Goal: Task Accomplishment & Management: Complete application form

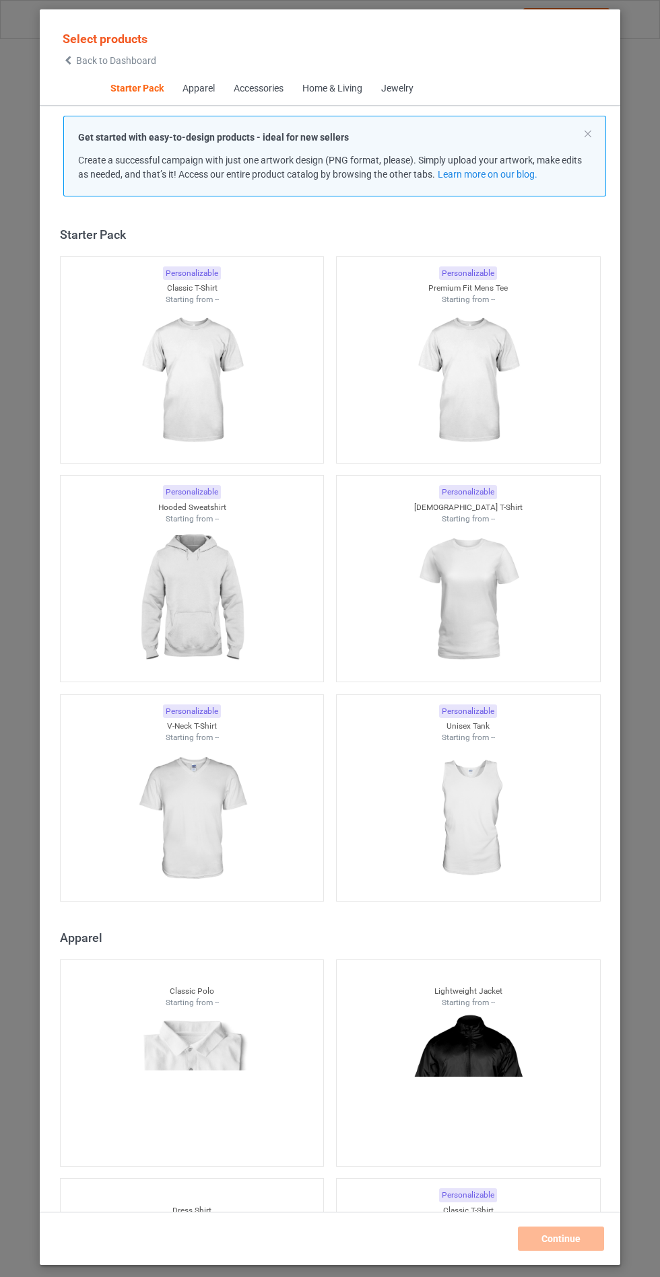
scroll to position [16, 0]
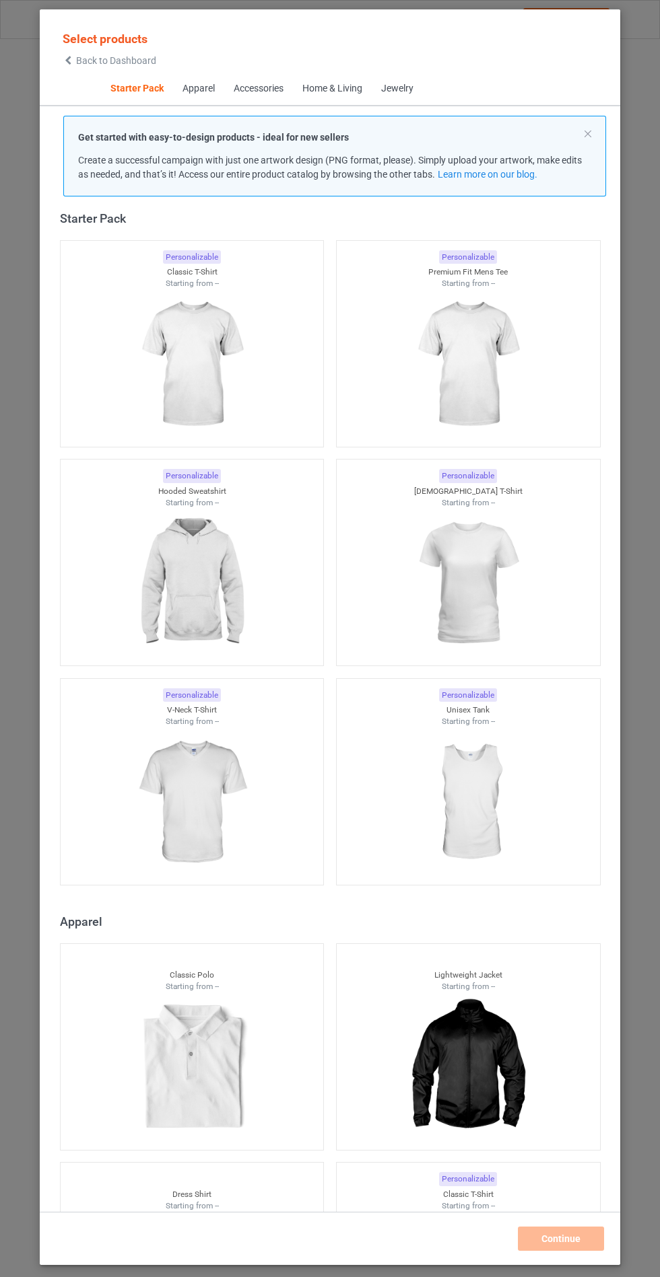
click at [224, 580] on img at bounding box center [191, 583] width 120 height 151
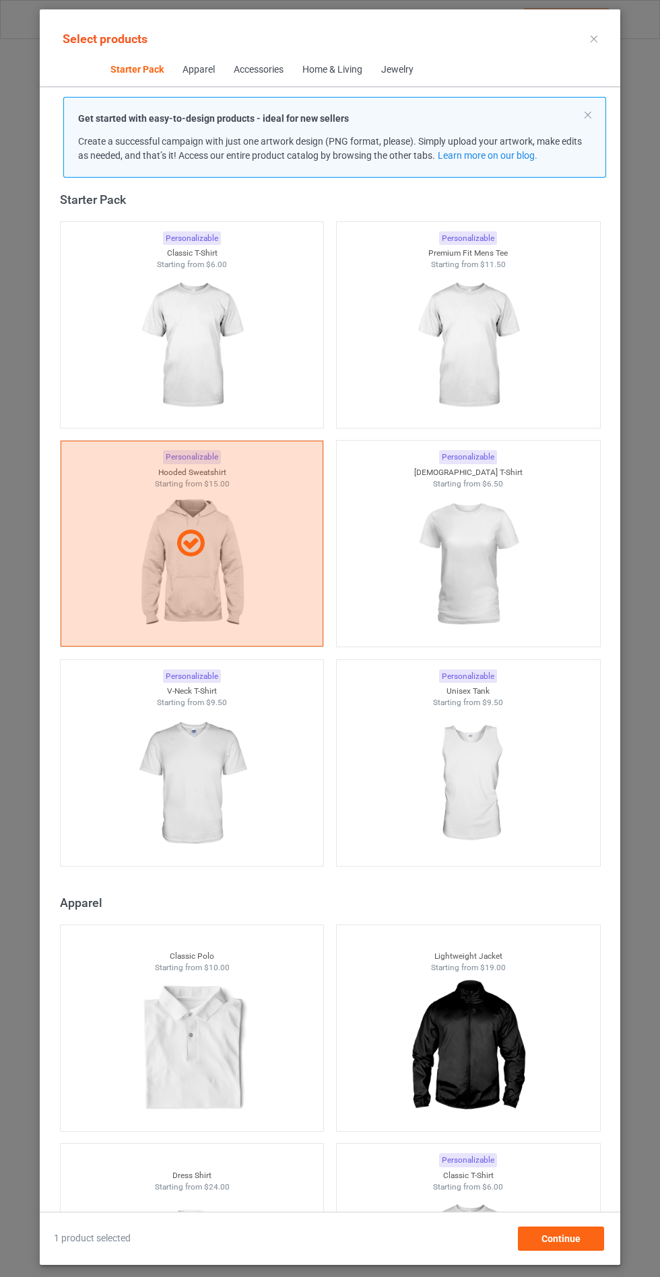
scroll to position [78, 0]
click at [577, 1250] on div "Continue" at bounding box center [561, 1239] width 86 height 24
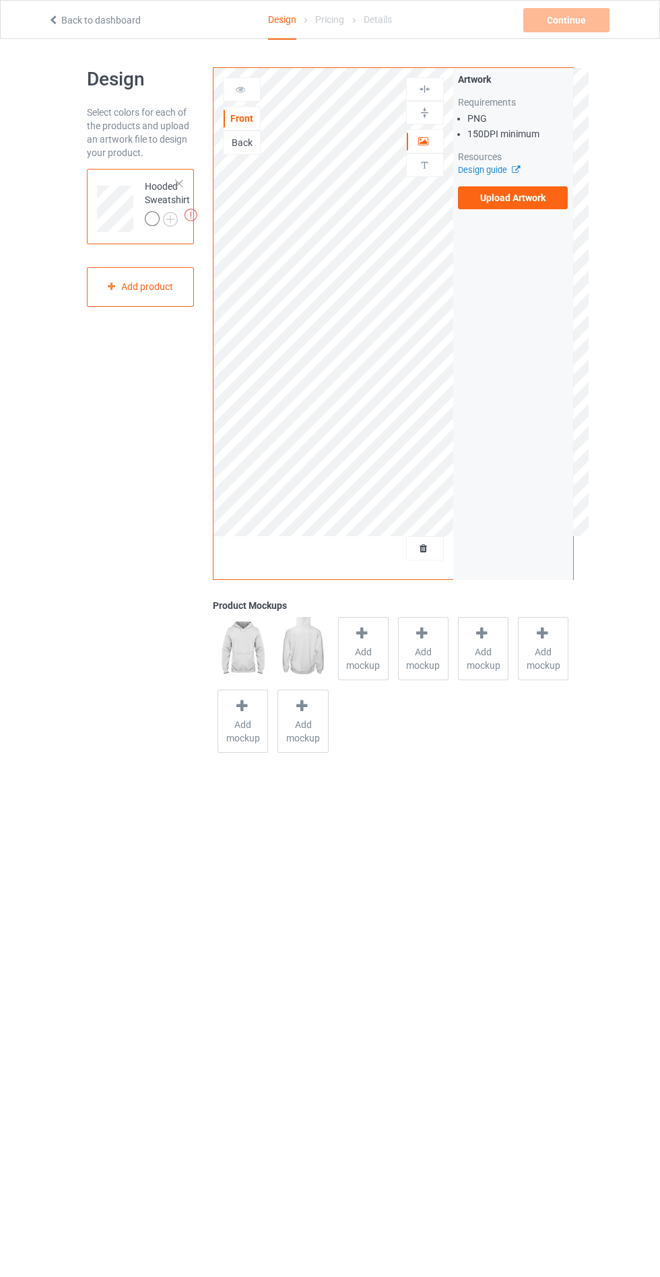
click at [535, 203] on label "Upload Artwork" at bounding box center [513, 197] width 110 height 23
click at [0, 0] on input "Upload Artwork" at bounding box center [0, 0] width 0 height 0
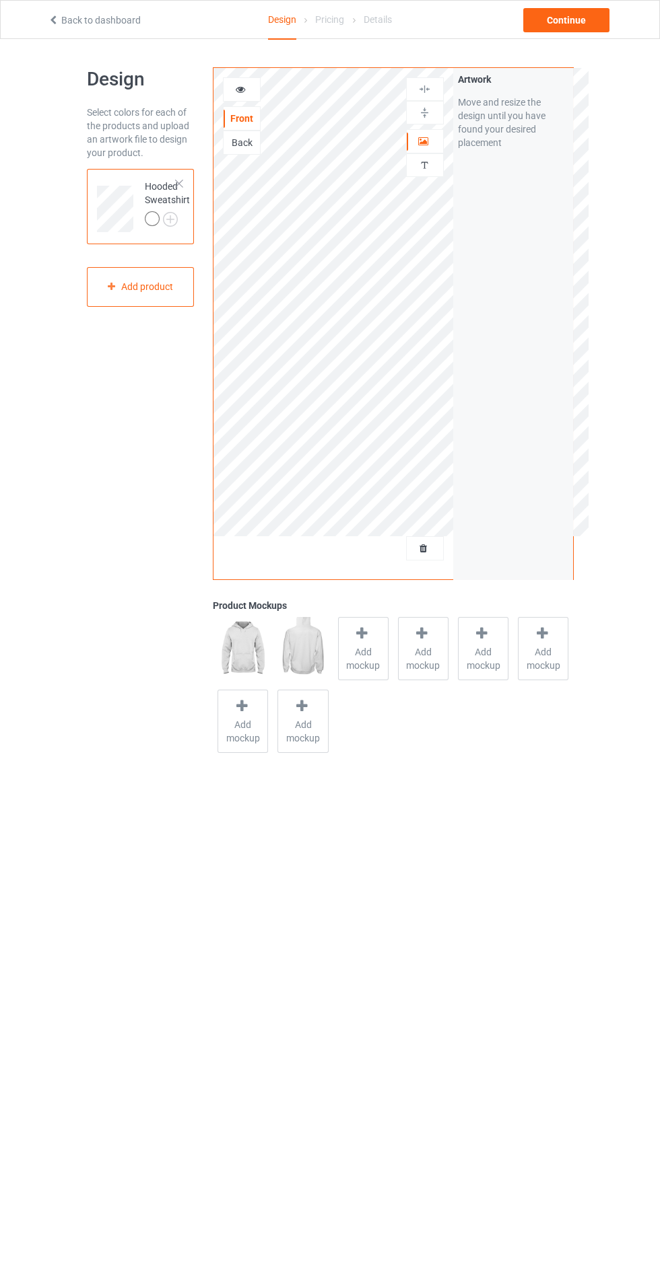
click at [361, 648] on span "Add mockup" at bounding box center [363, 658] width 49 height 27
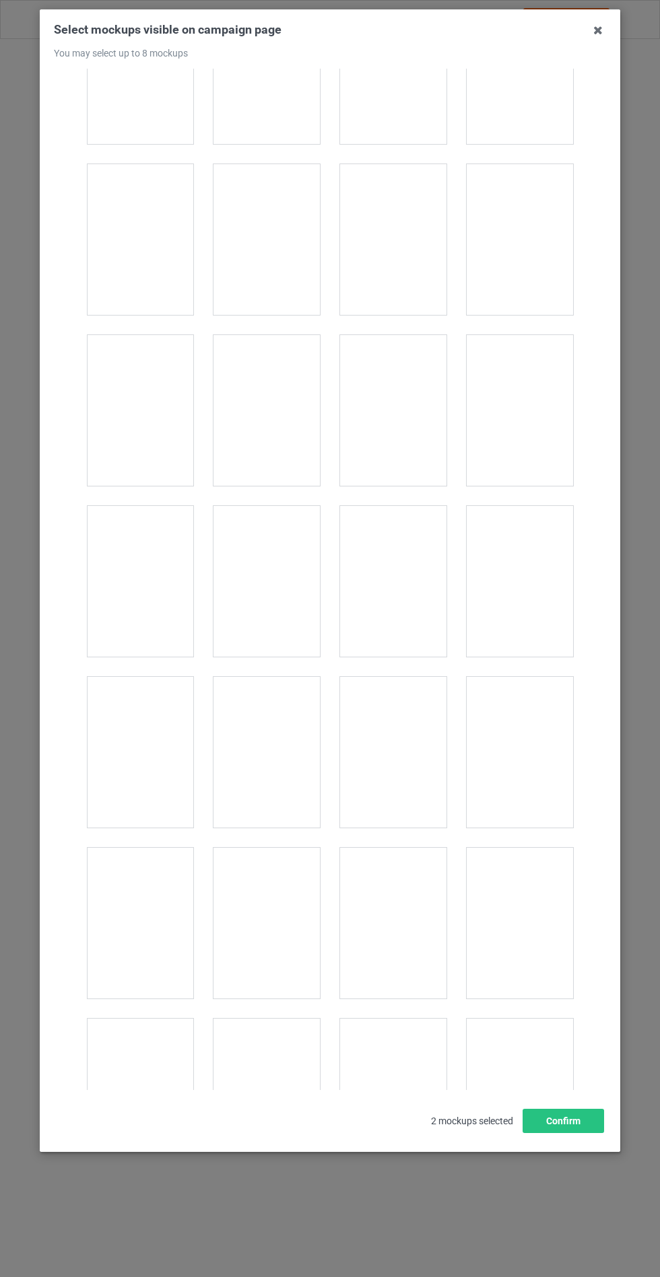
scroll to position [10862, 0]
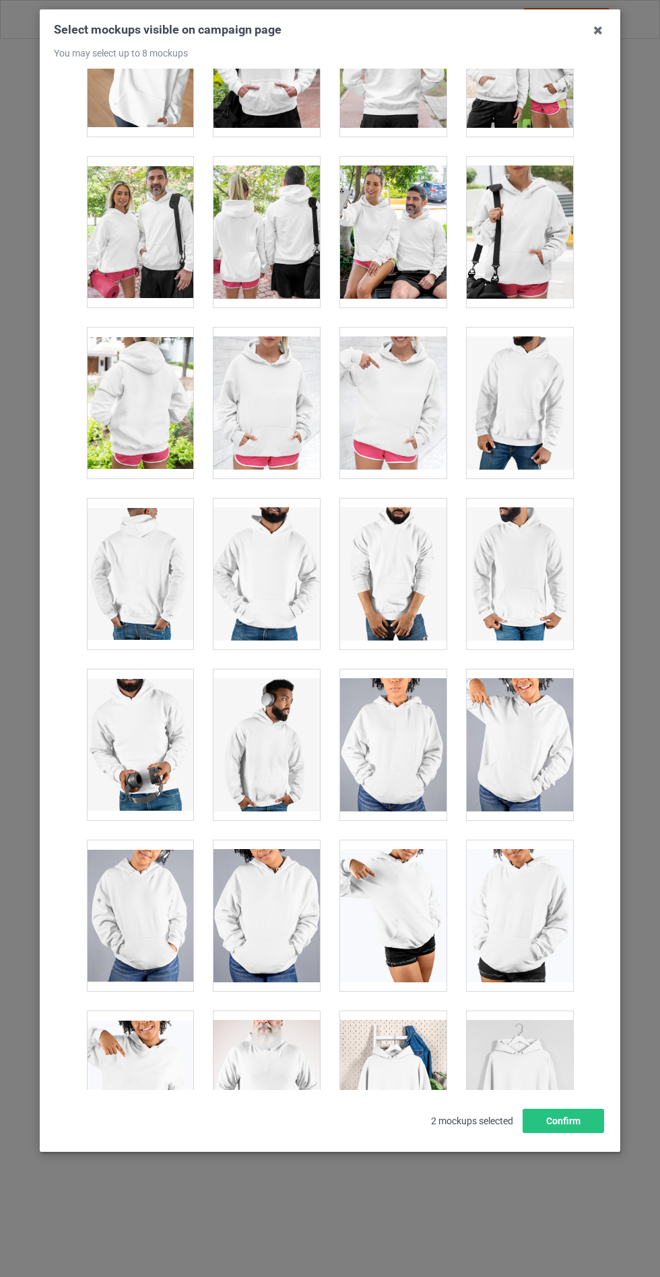
click at [294, 382] on div at bounding box center [266, 403] width 106 height 151
click at [573, 1133] on button "Confirm" at bounding box center [562, 1121] width 81 height 24
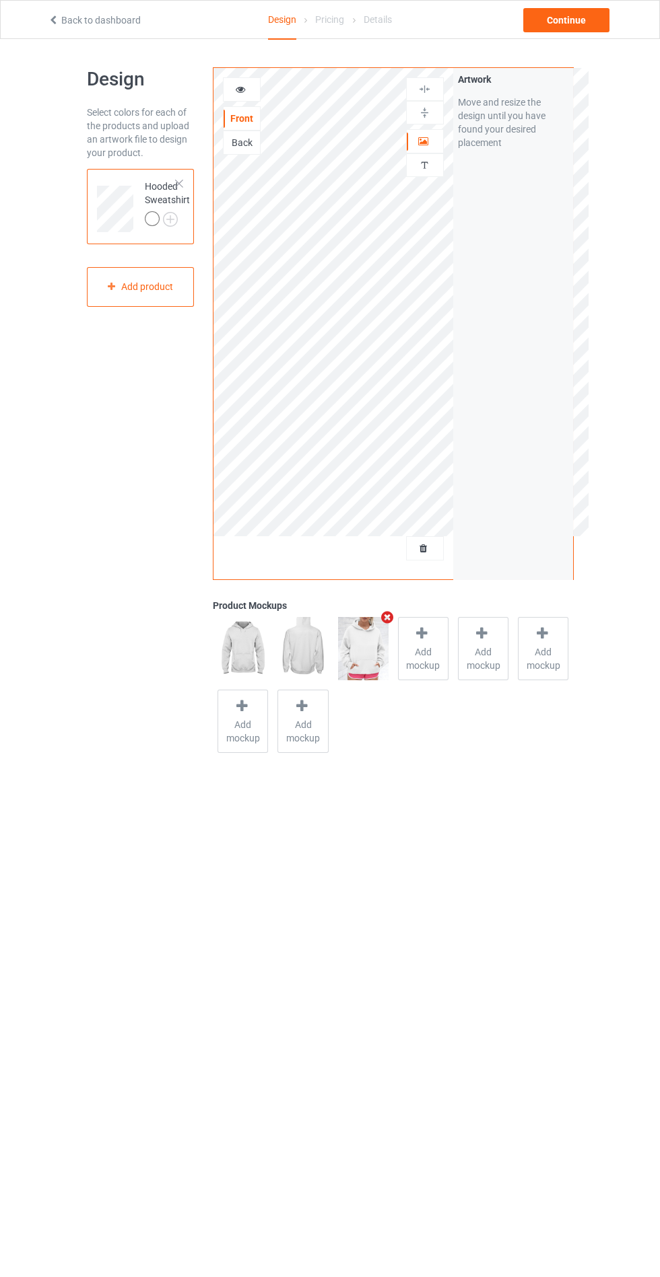
click at [0, 0] on img at bounding box center [0, 0] width 0 height 0
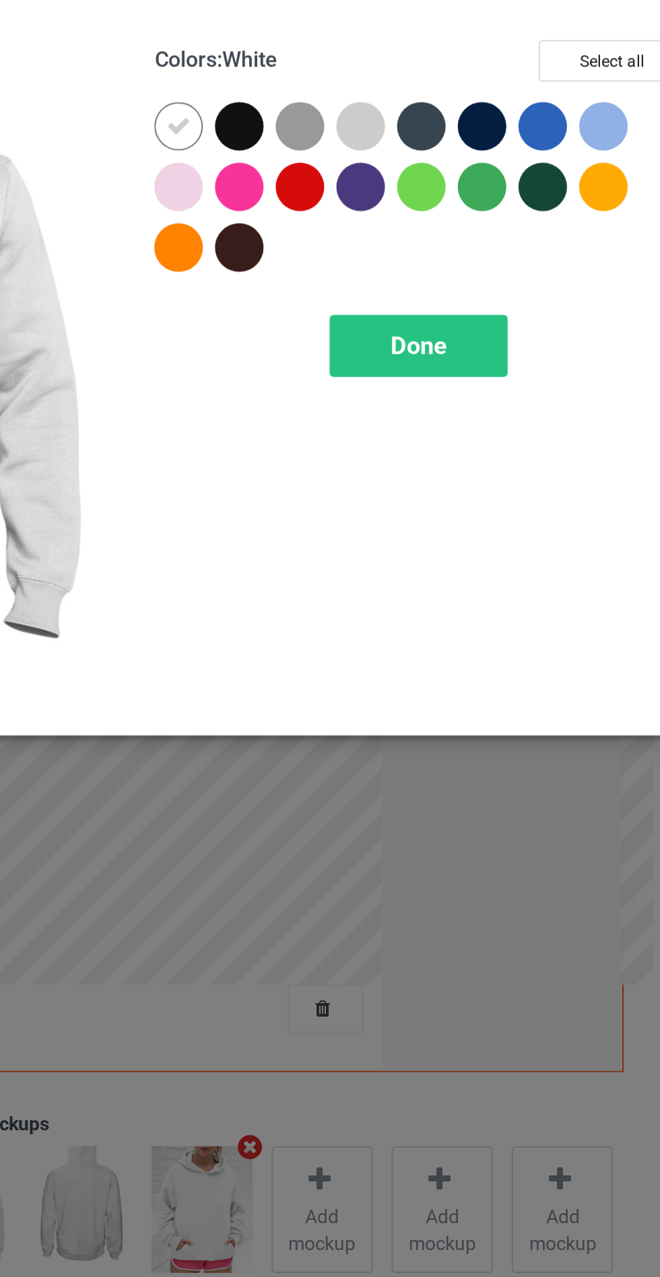
click at [379, 110] on div at bounding box center [381, 108] width 24 height 24
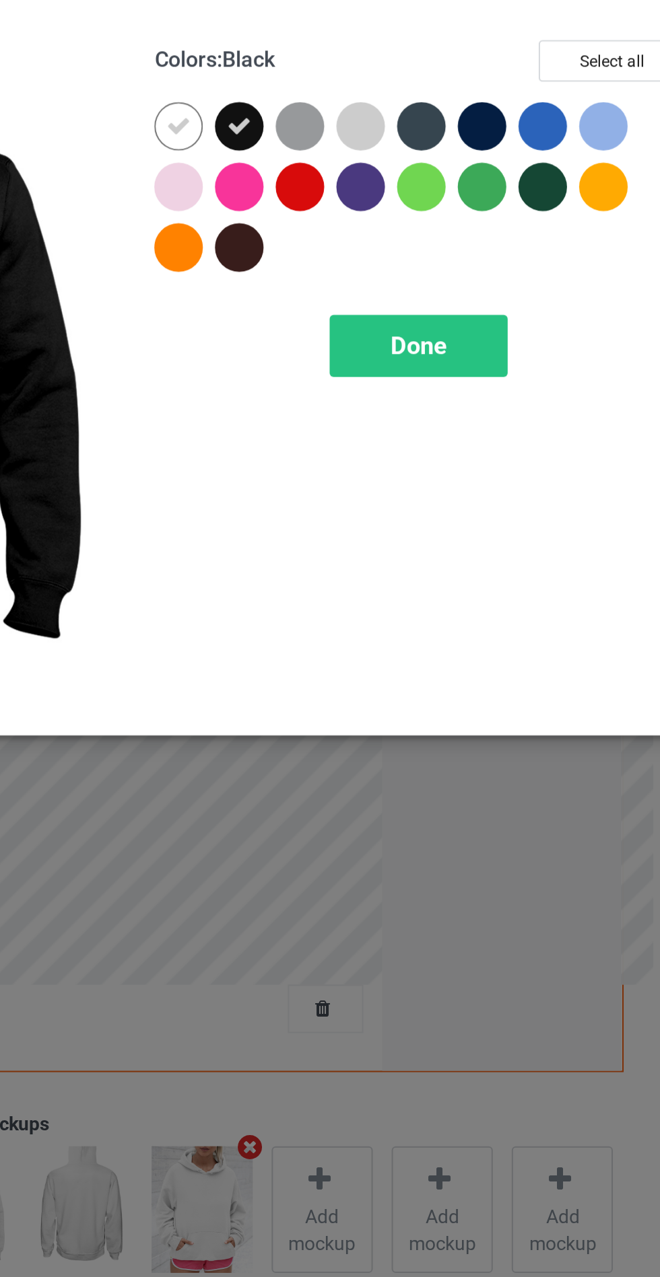
click at [408, 109] on div at bounding box center [412, 108] width 24 height 24
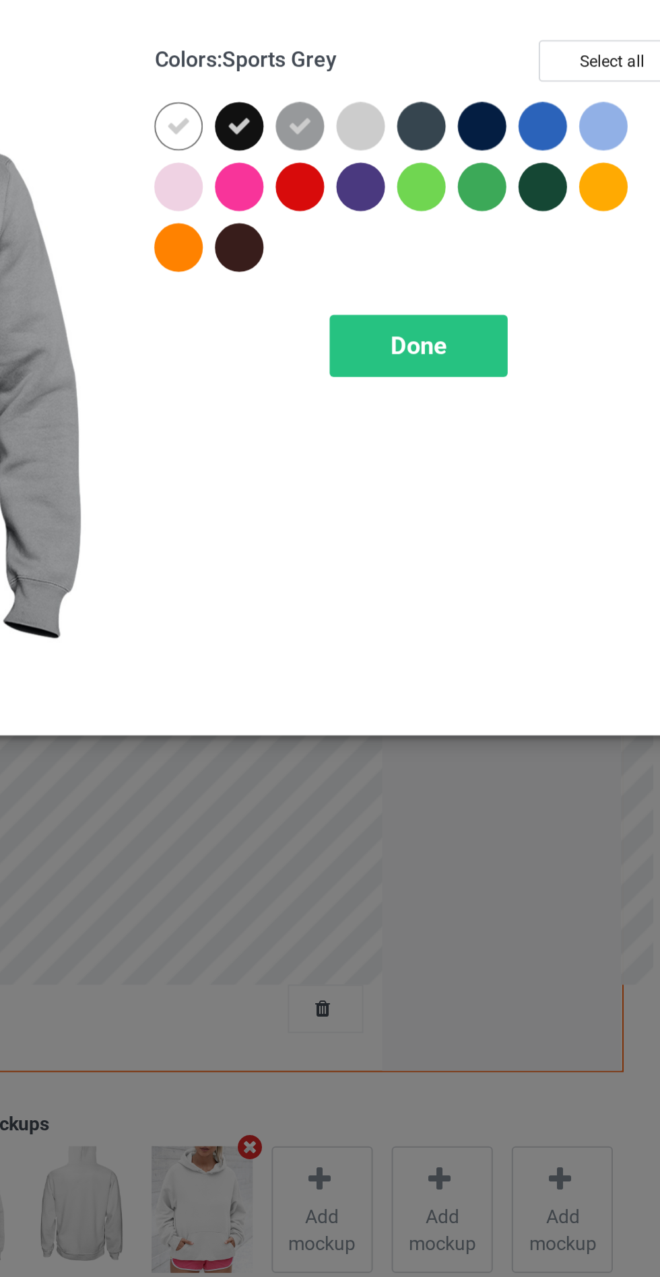
click at [377, 104] on icon at bounding box center [382, 108] width 12 height 12
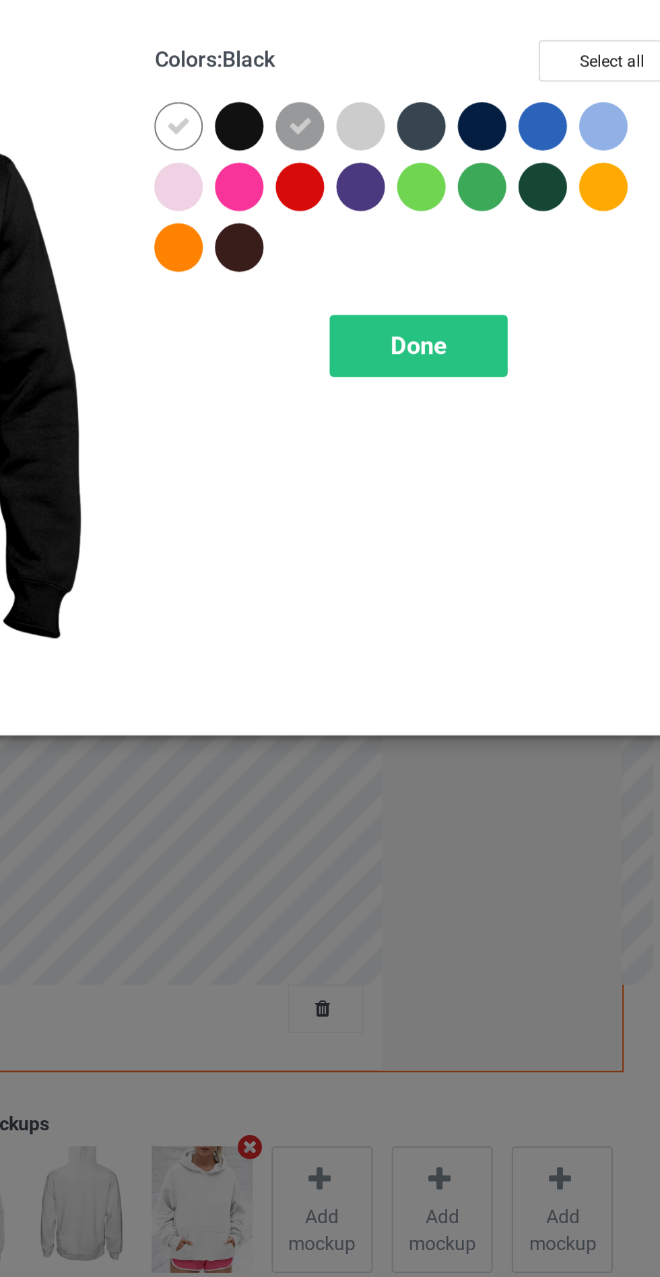
click at [380, 102] on div at bounding box center [381, 108] width 24 height 24
click at [482, 112] on div at bounding box center [472, 108] width 24 height 24
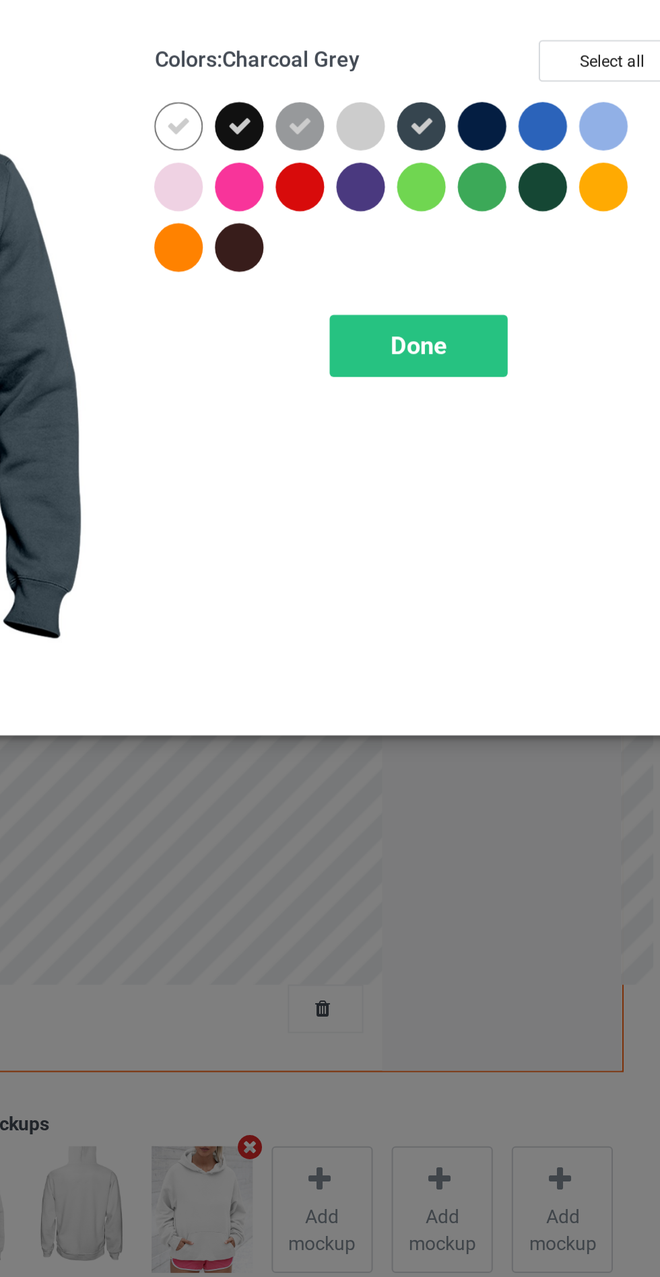
click at [503, 106] on div at bounding box center [503, 108] width 24 height 24
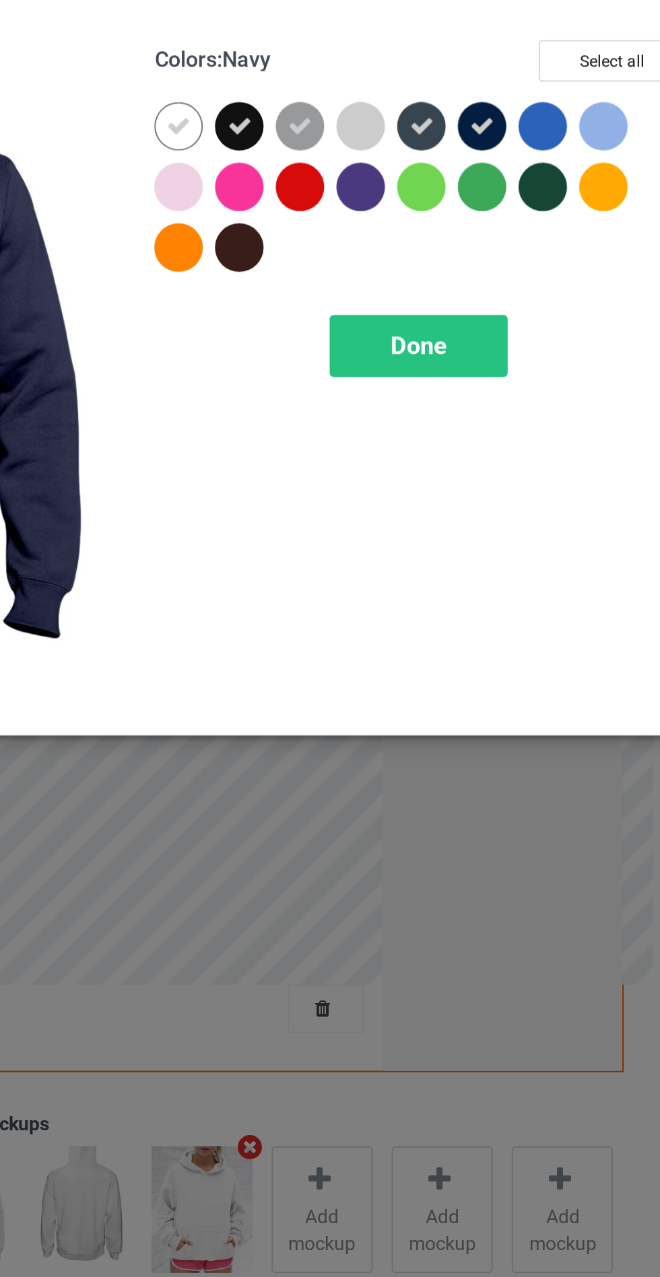
click at [477, 220] on span "Done" at bounding box center [471, 217] width 28 height 14
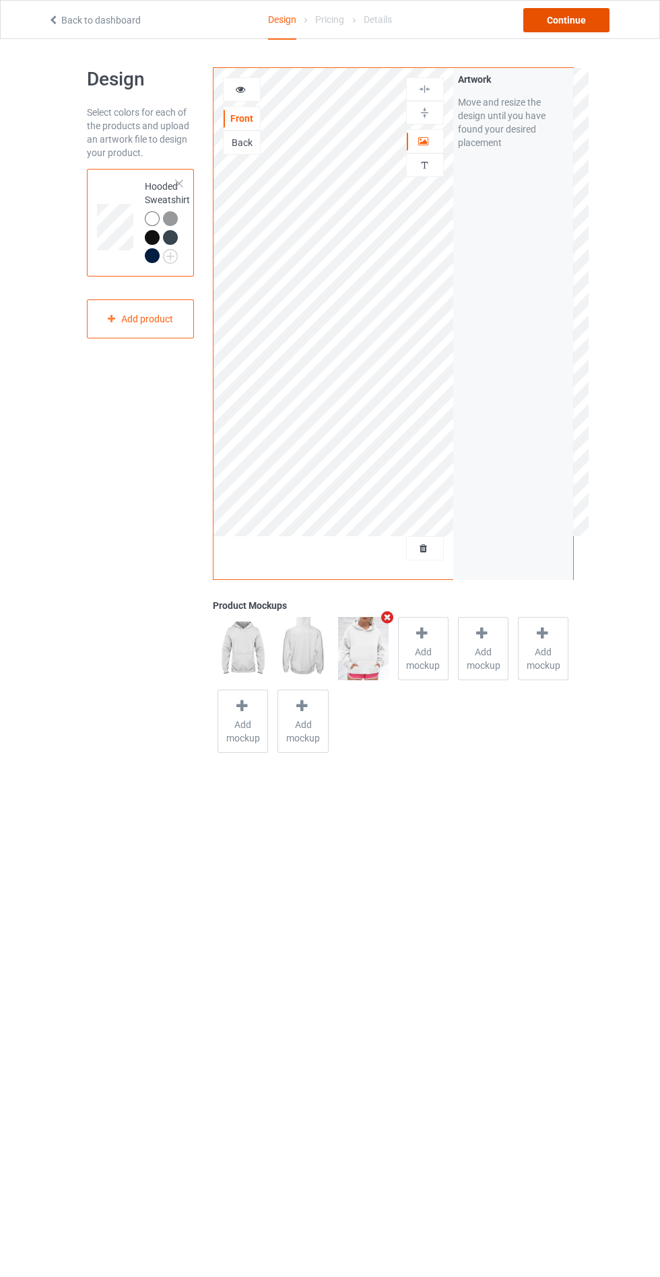
click at [558, 13] on div "Continue" at bounding box center [566, 20] width 86 height 24
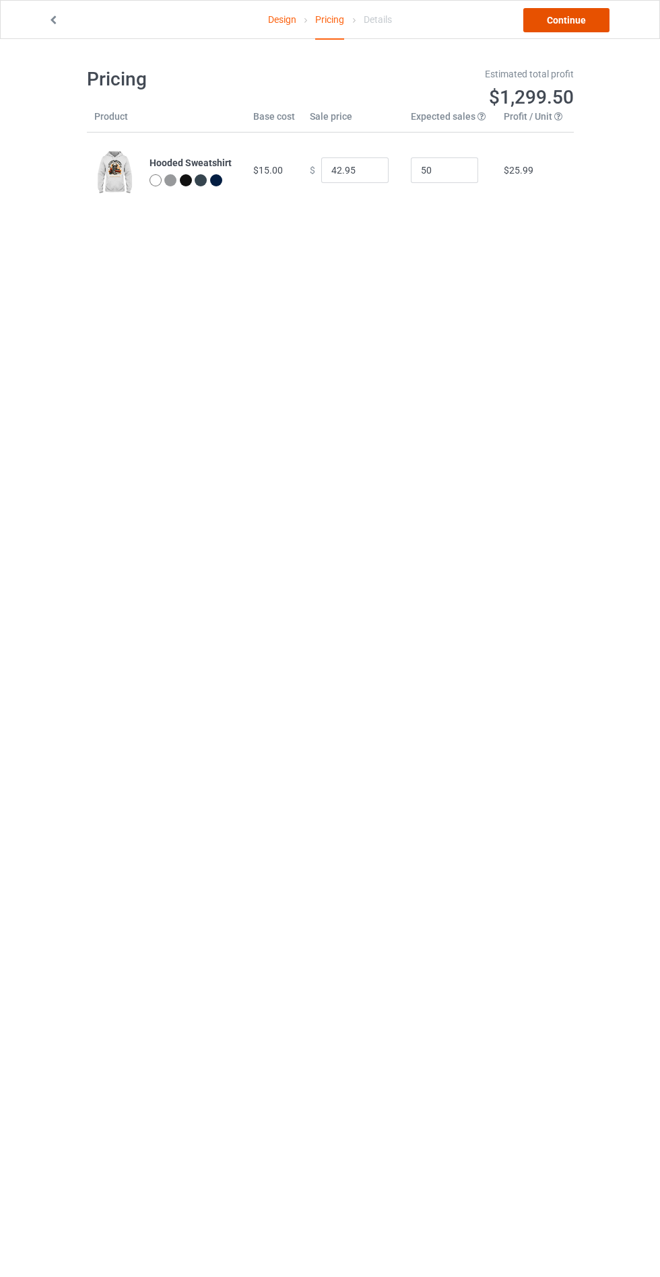
click at [563, 21] on link "Continue" at bounding box center [566, 20] width 86 height 24
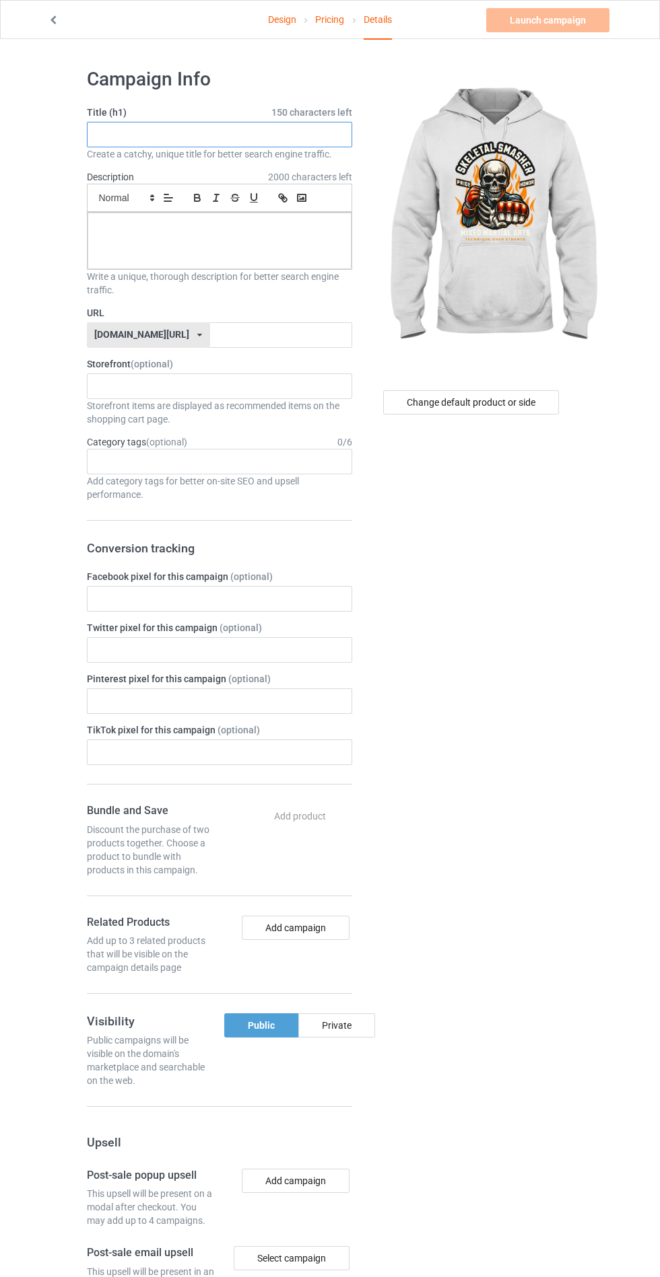
click at [114, 129] on input "text" at bounding box center [219, 135] width 265 height 26
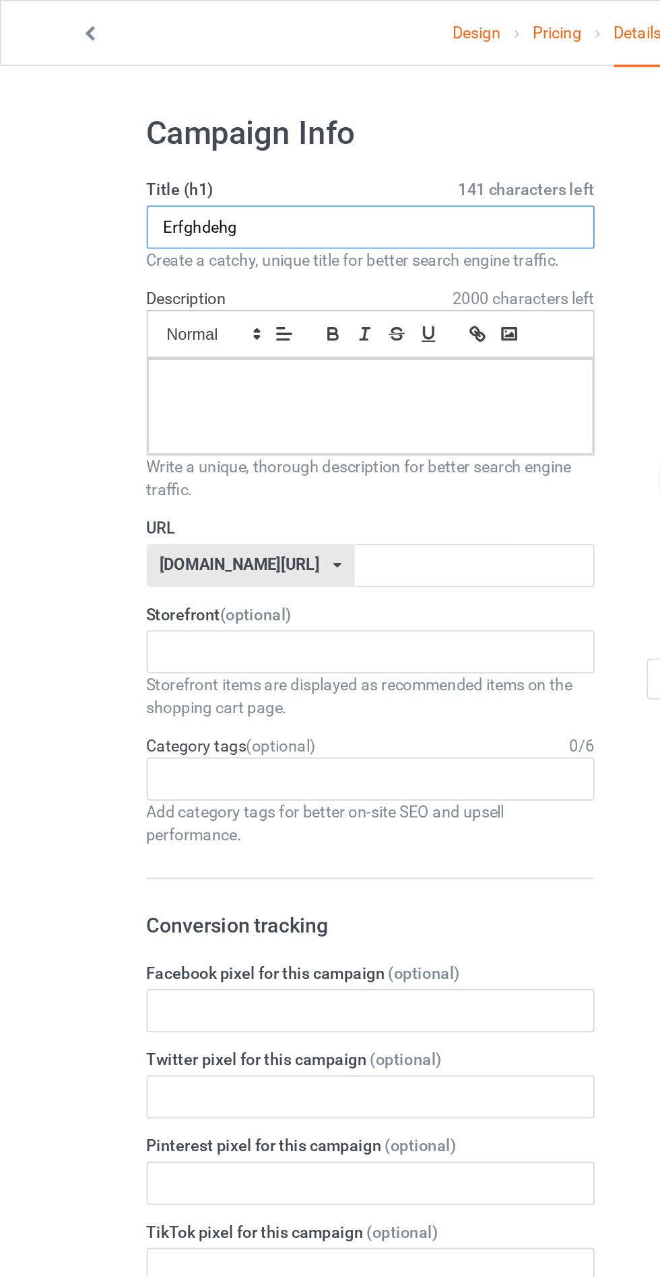
type input "Erfghdehg"
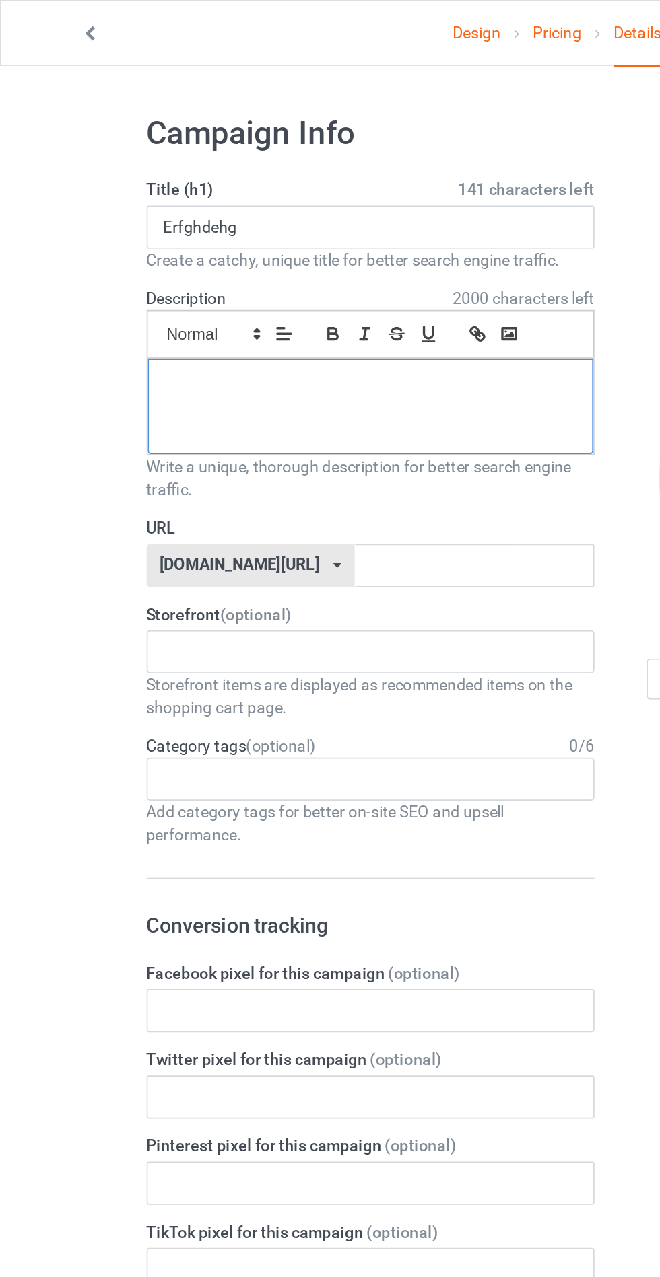
click at [120, 242] on div at bounding box center [219, 241] width 264 height 57
click at [209, 316] on label "URL" at bounding box center [219, 312] width 265 height 13
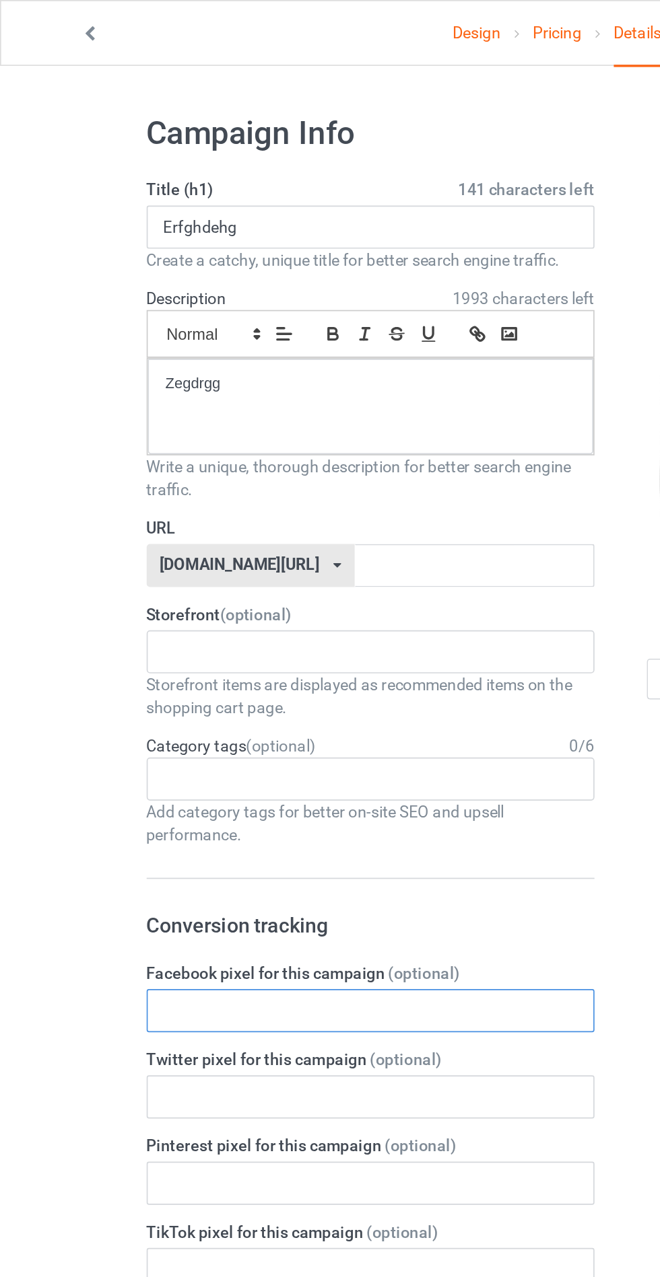
click at [133, 594] on input "text" at bounding box center [219, 599] width 265 height 26
click at [197, 316] on label "URL" at bounding box center [219, 312] width 265 height 13
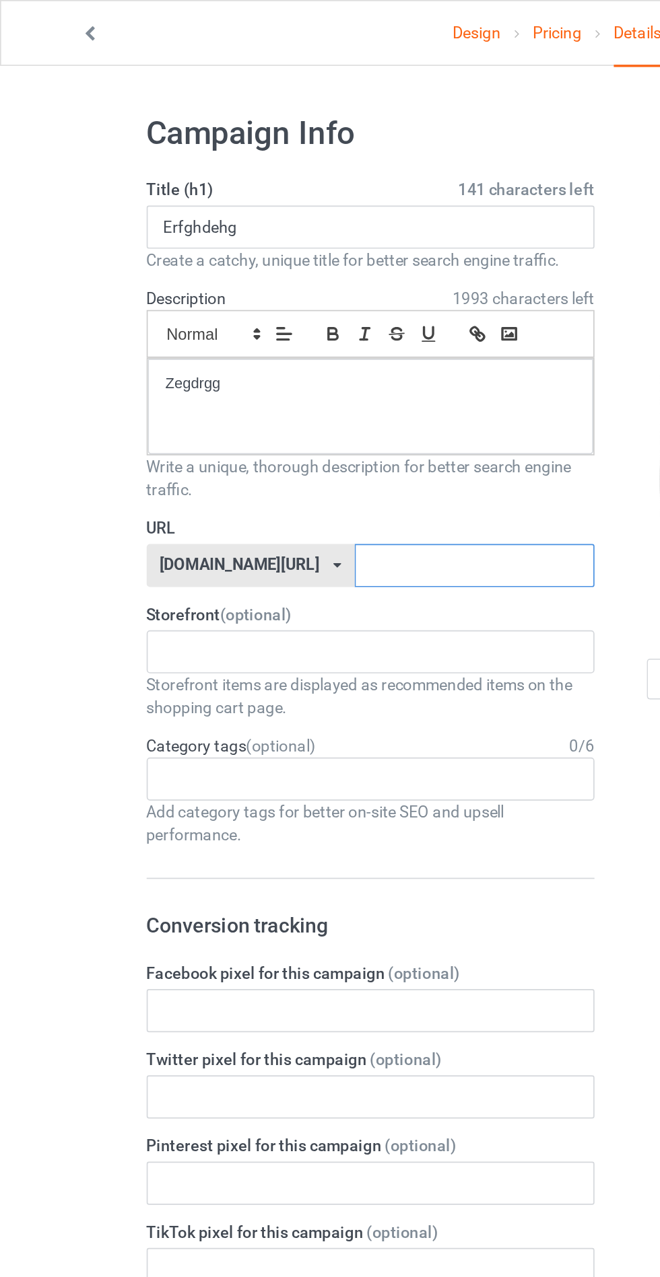
click at [210, 337] on input "text" at bounding box center [281, 335] width 142 height 26
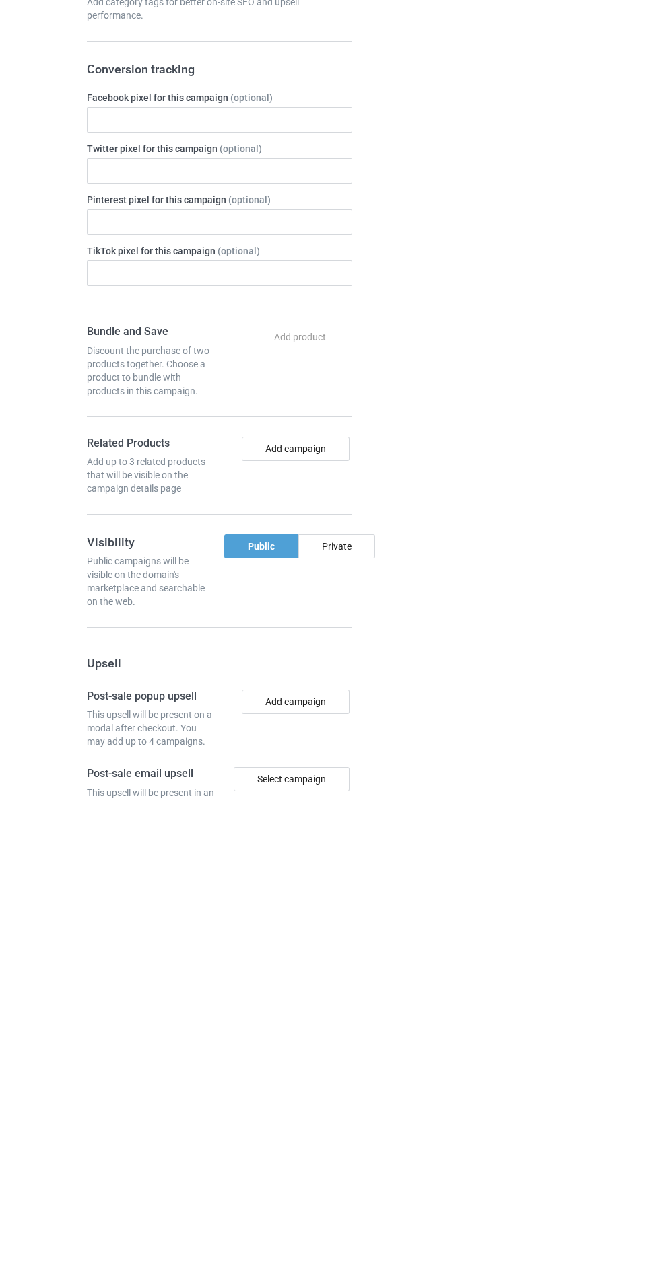
type input "Estfdhffg"
click at [315, 987] on div "Bundle and Save Discount the purchase of two products together. Choose a produc…" at bounding box center [219, 899] width 265 height 190
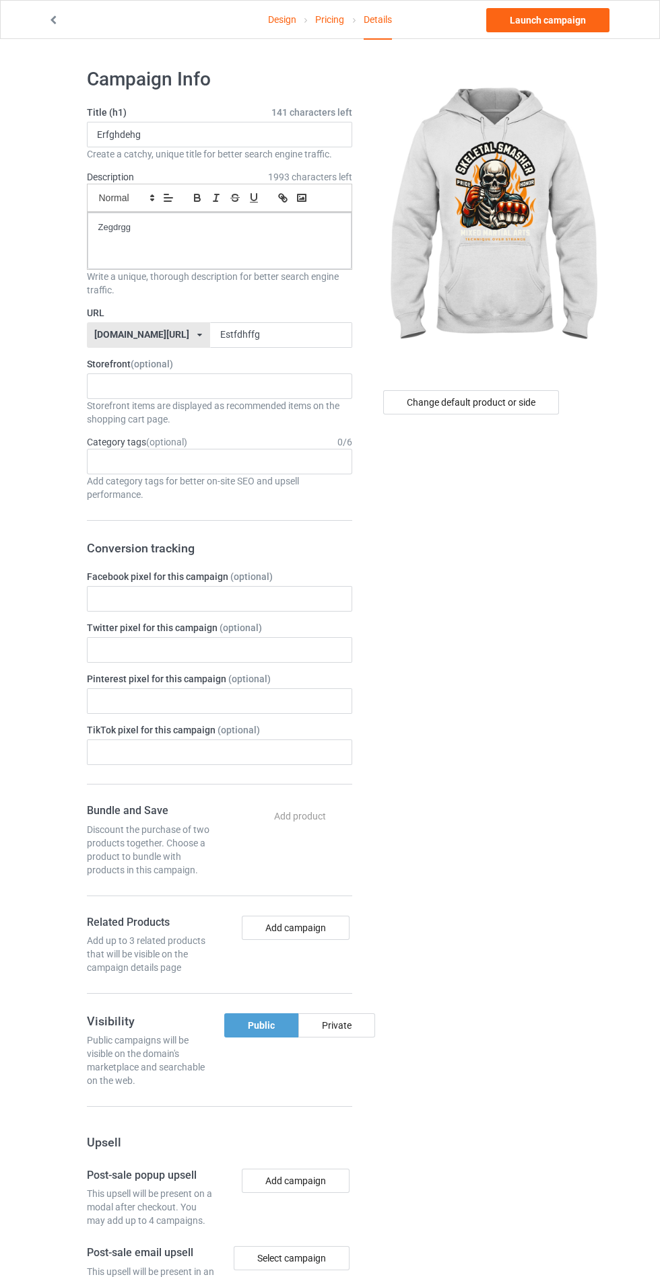
click at [326, 1030] on div "Private" at bounding box center [336, 1025] width 77 height 24
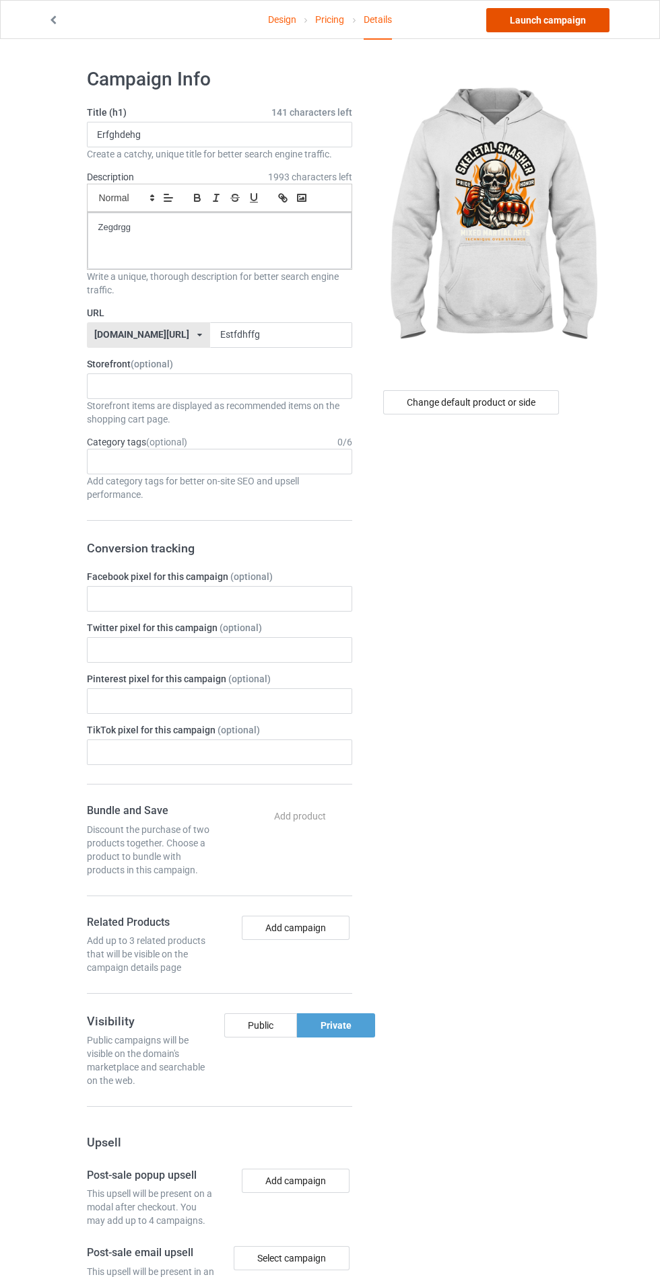
click at [511, 15] on link "Launch campaign" at bounding box center [547, 20] width 123 height 24
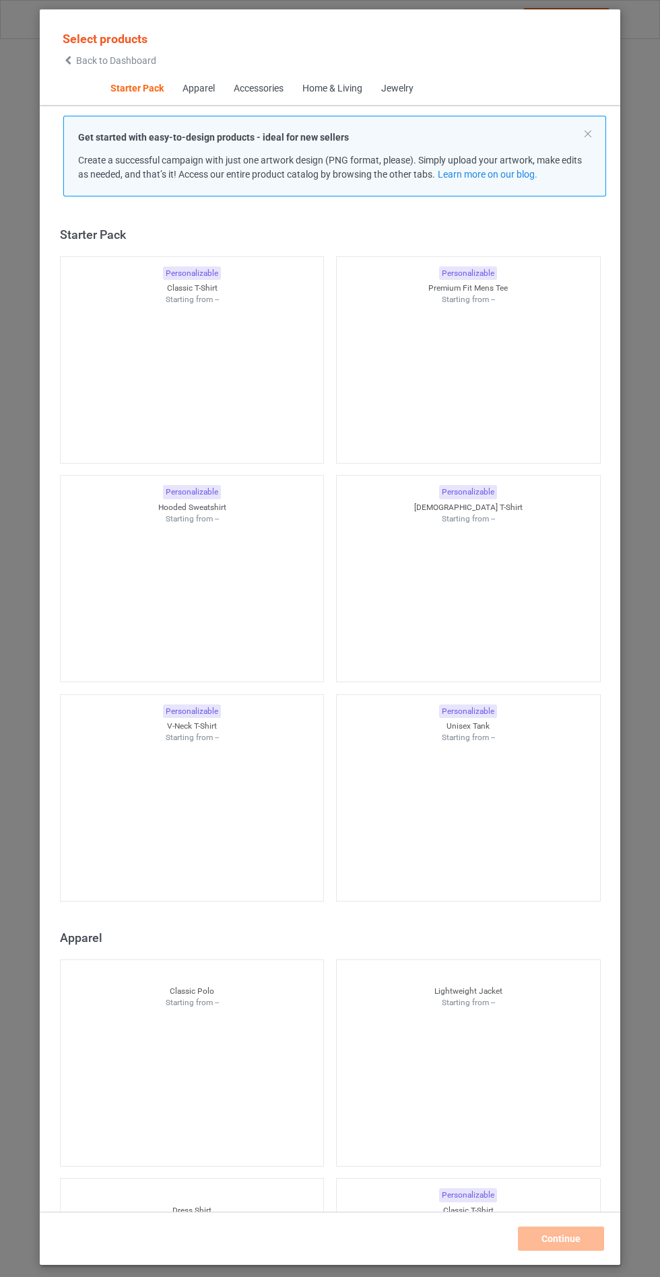
scroll to position [16, 0]
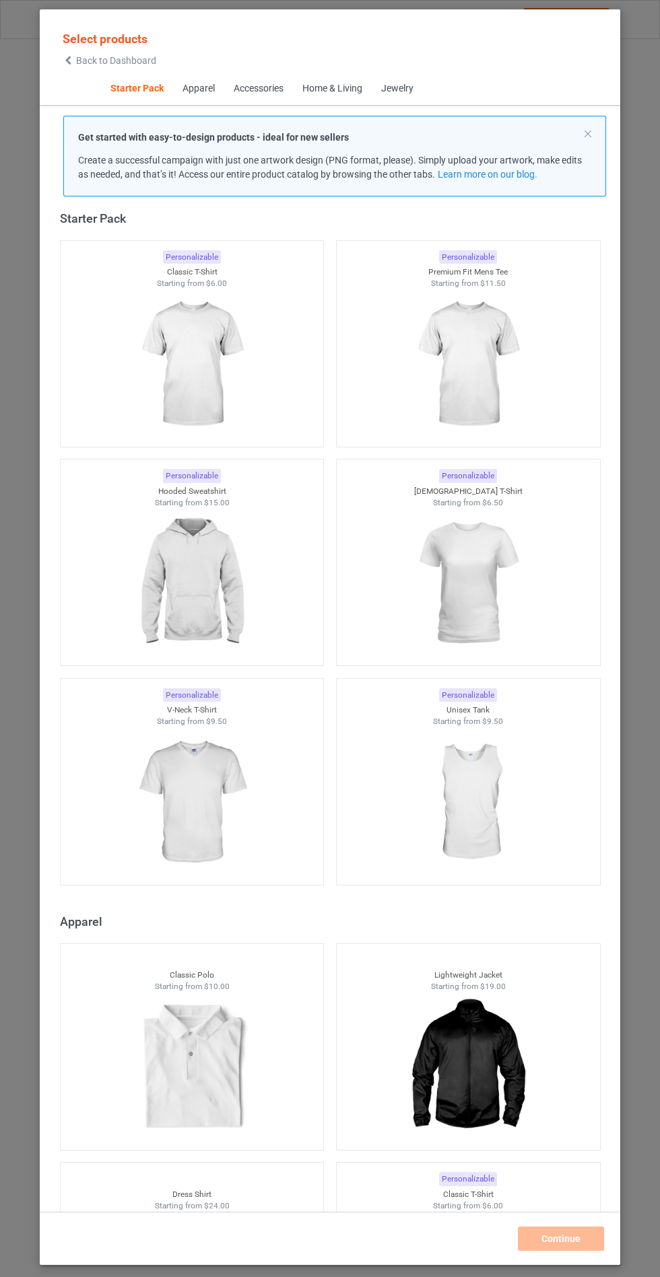
click at [261, 606] on div at bounding box center [192, 583] width 263 height 151
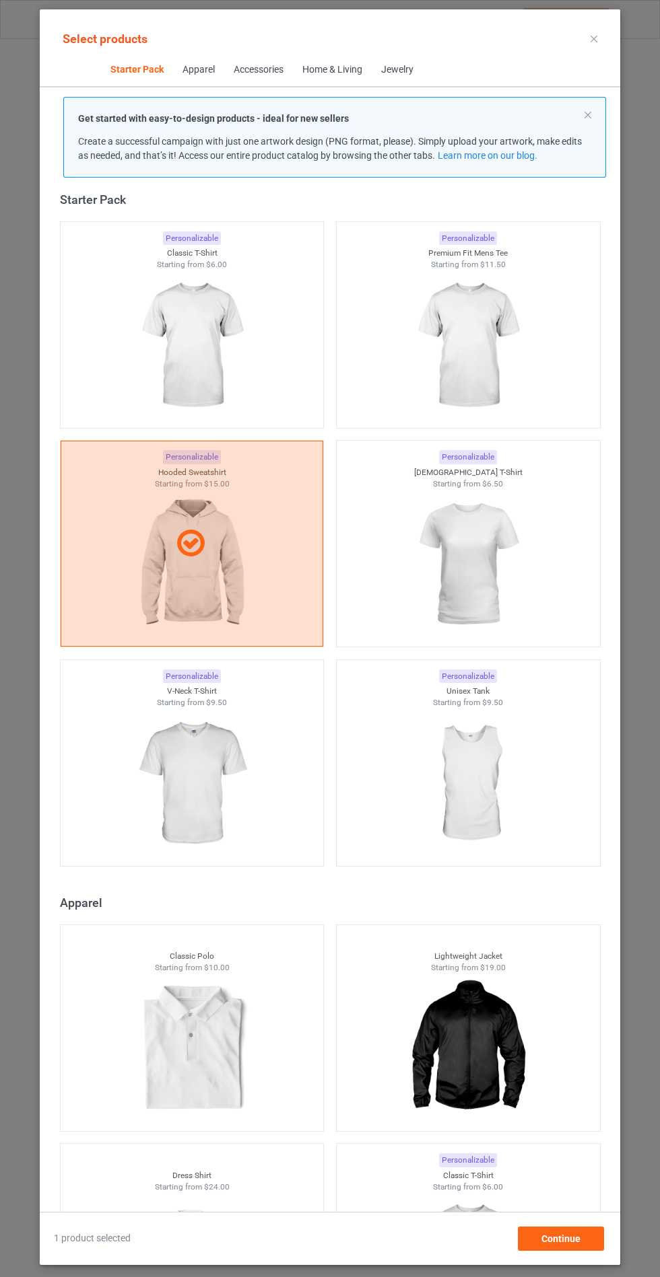
scroll to position [78, 0]
click at [582, 1224] on div "1 product selected Continue" at bounding box center [330, 1231] width 580 height 39
click at [532, 1249] on div "Continue" at bounding box center [561, 1239] width 86 height 24
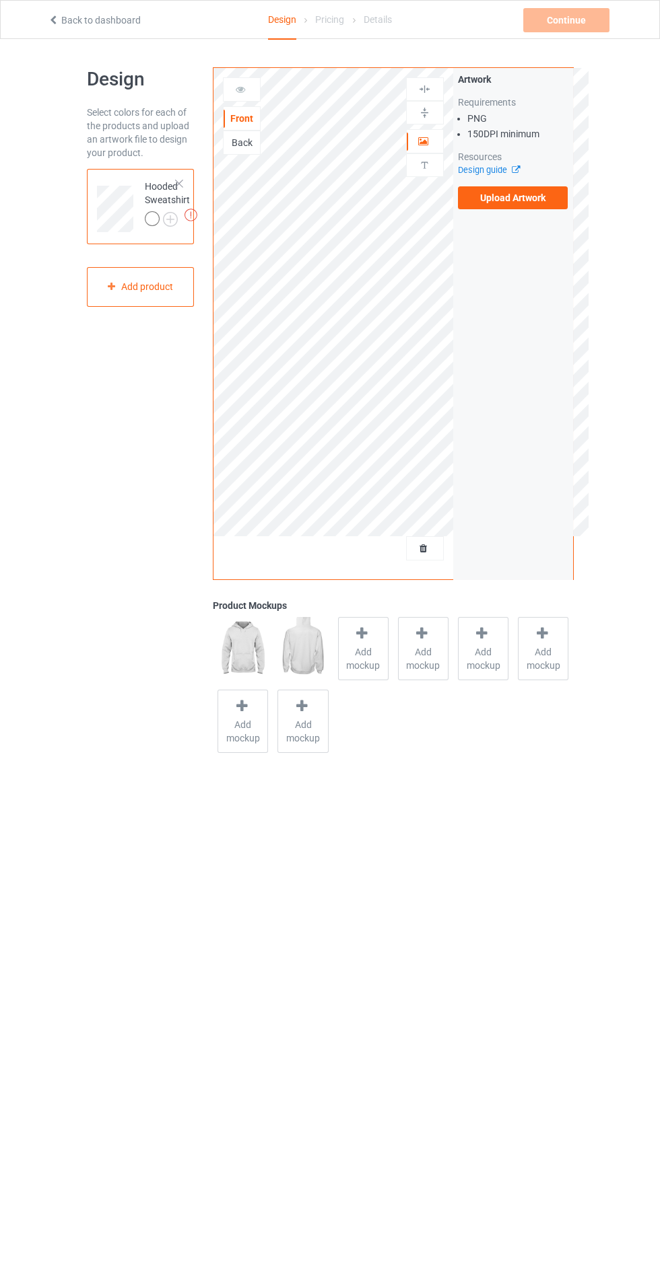
click at [523, 199] on label "Upload Artwork" at bounding box center [513, 197] width 110 height 23
click at [0, 0] on input "Upload Artwork" at bounding box center [0, 0] width 0 height 0
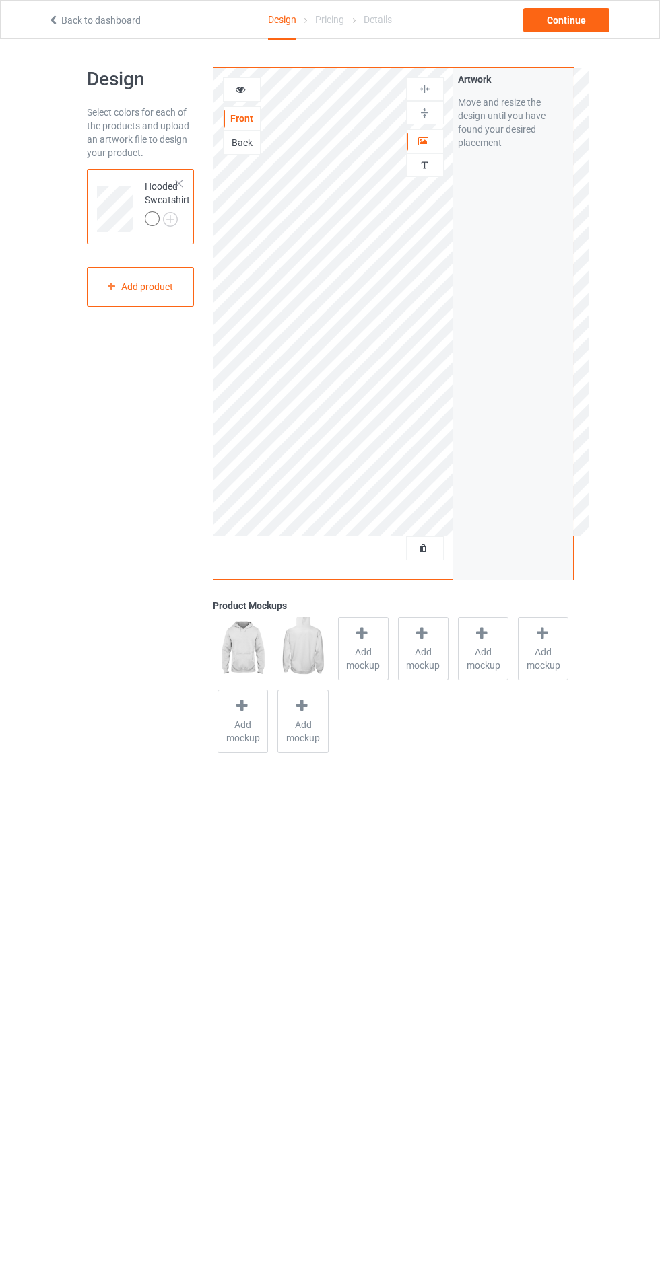
click at [365, 662] on span "Add mockup" at bounding box center [363, 658] width 49 height 27
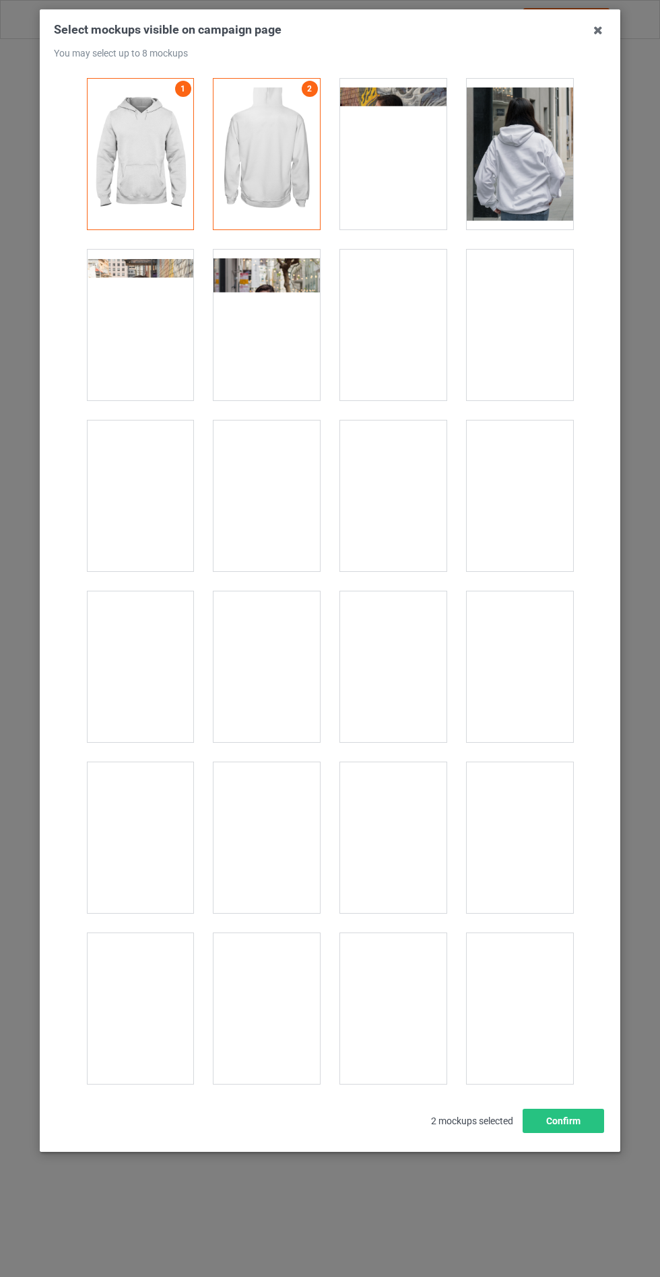
scroll to position [10862, 0]
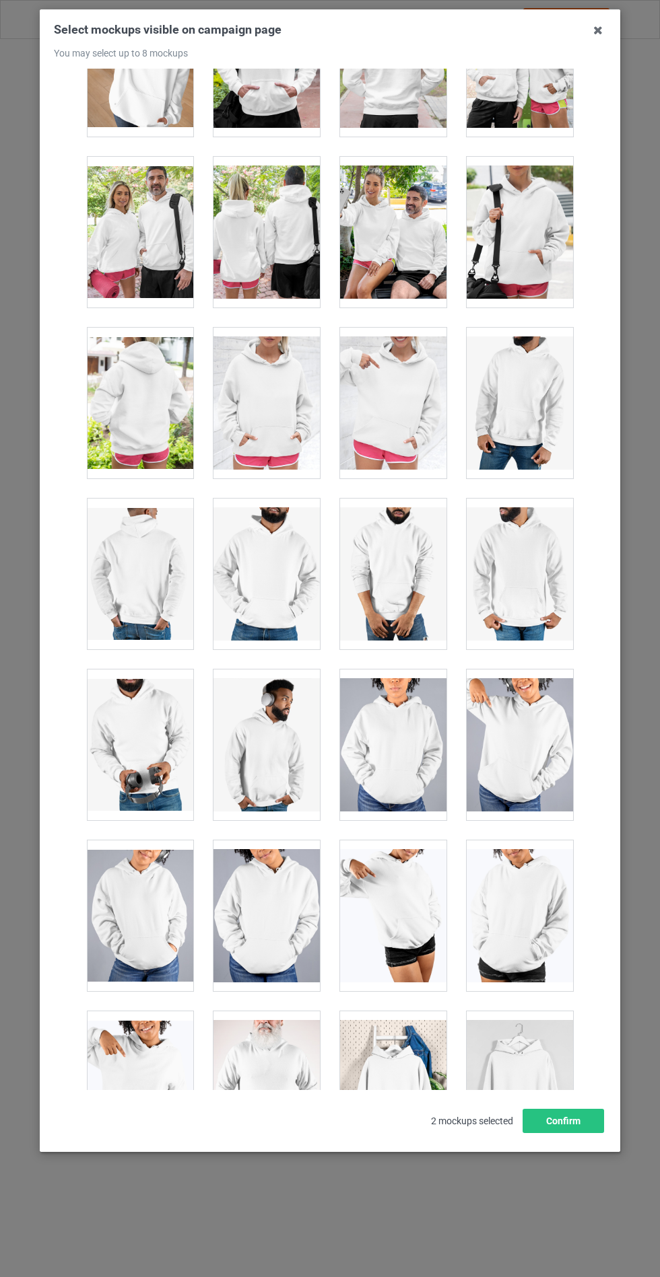
click at [267, 402] on div at bounding box center [266, 403] width 106 height 151
click at [564, 1133] on button "Confirm" at bounding box center [562, 1121] width 81 height 24
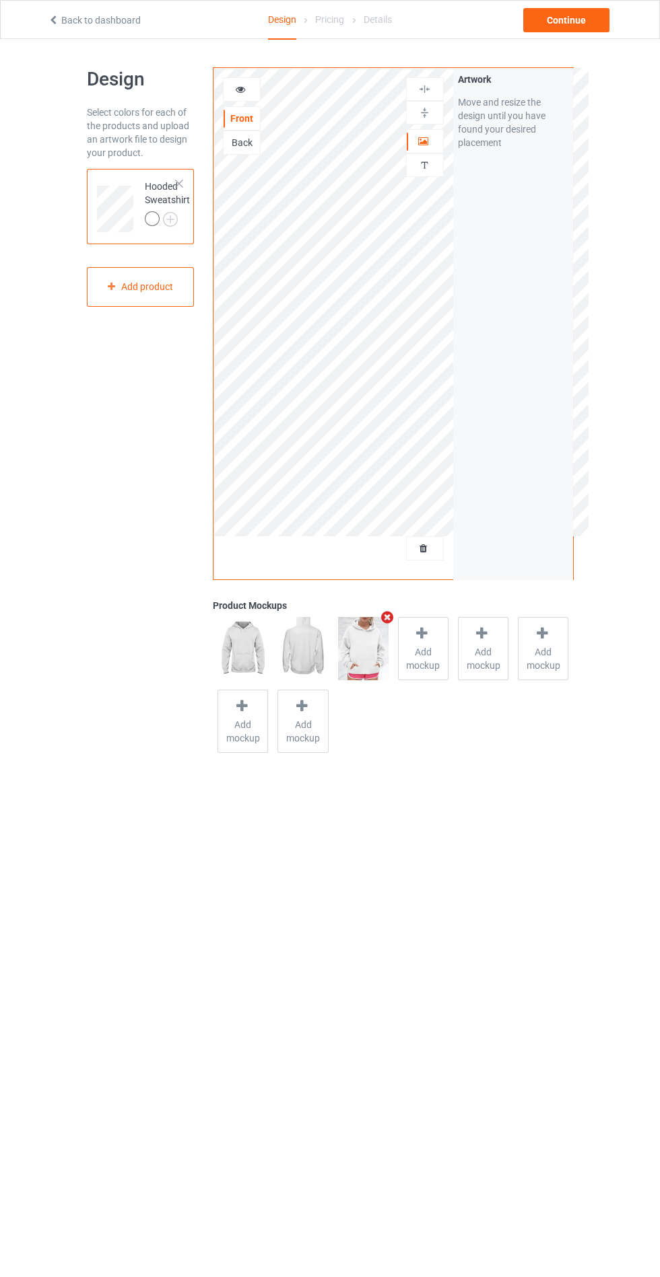
click at [0, 0] on img at bounding box center [0, 0] width 0 height 0
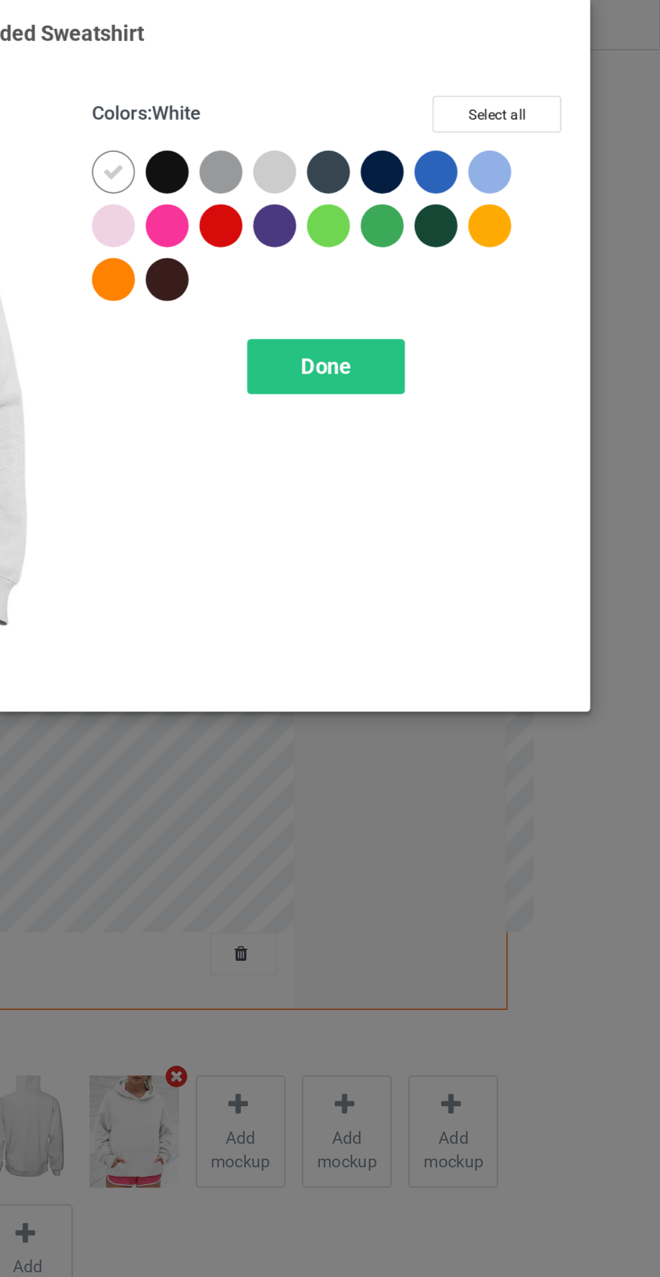
click at [379, 106] on div at bounding box center [381, 108] width 24 height 24
click at [411, 108] on div at bounding box center [412, 108] width 24 height 24
click at [474, 105] on div at bounding box center [472, 108] width 24 height 24
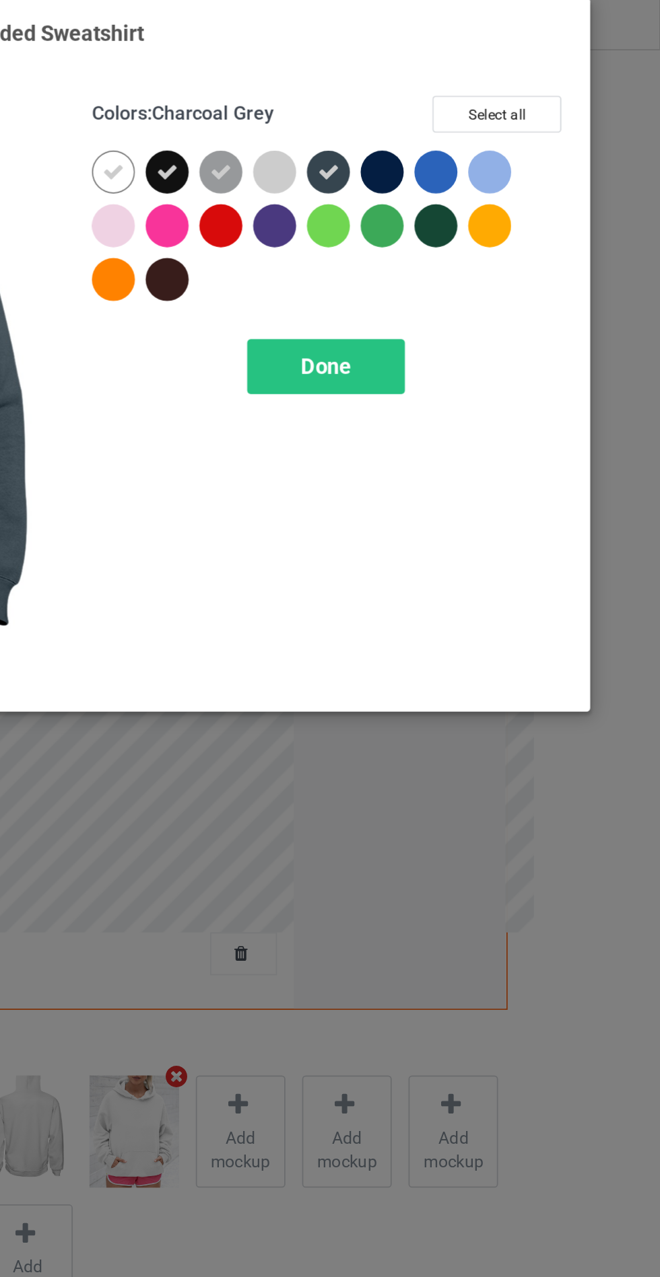
click at [499, 108] on div at bounding box center [503, 108] width 24 height 24
click at [455, 223] on div "Done" at bounding box center [471, 217] width 89 height 31
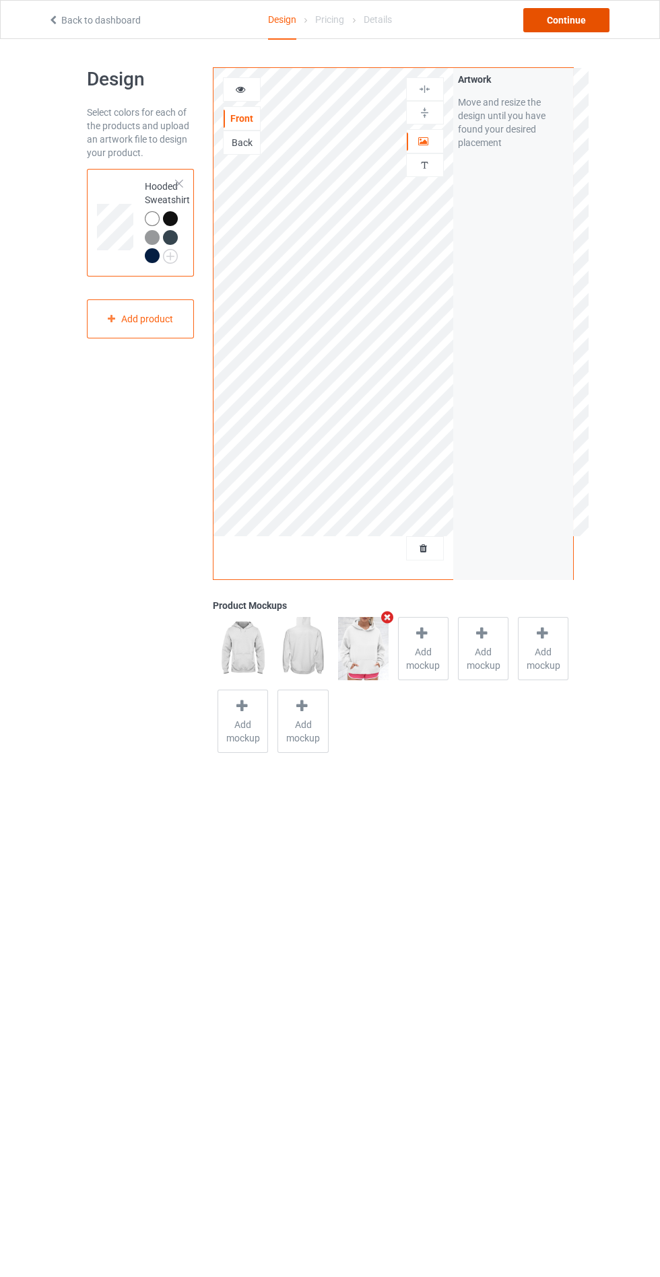
click at [541, 16] on div "Continue" at bounding box center [566, 20] width 86 height 24
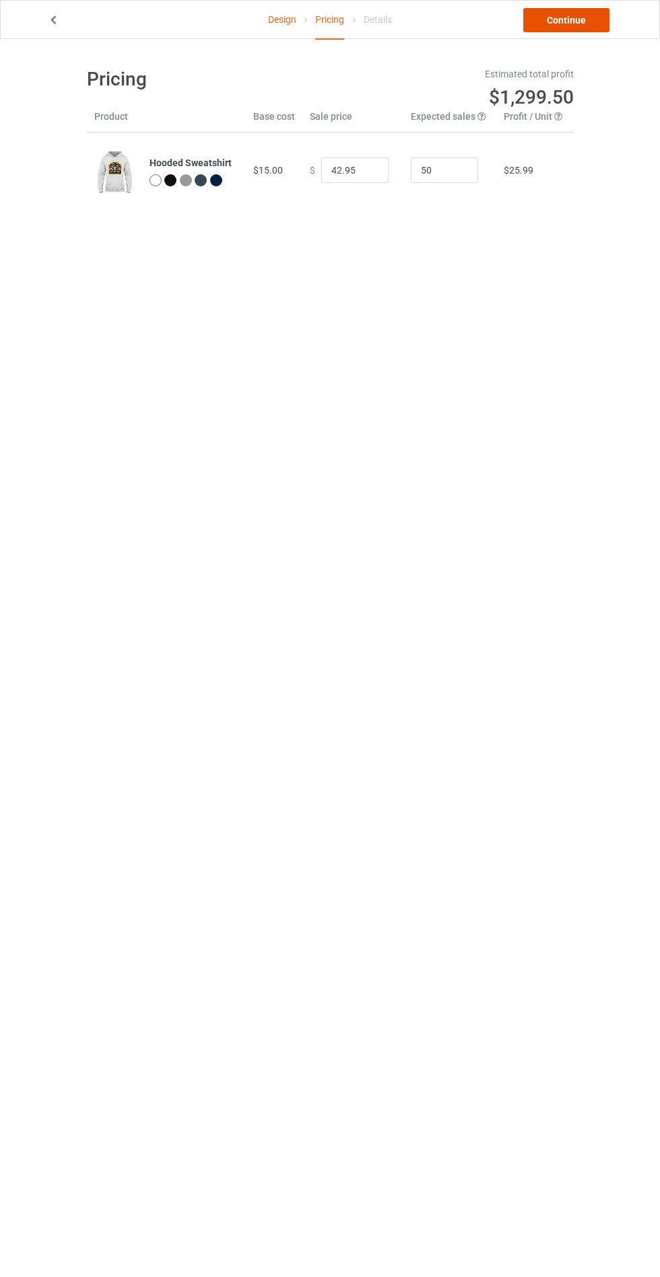
click at [556, 19] on link "Continue" at bounding box center [566, 20] width 86 height 24
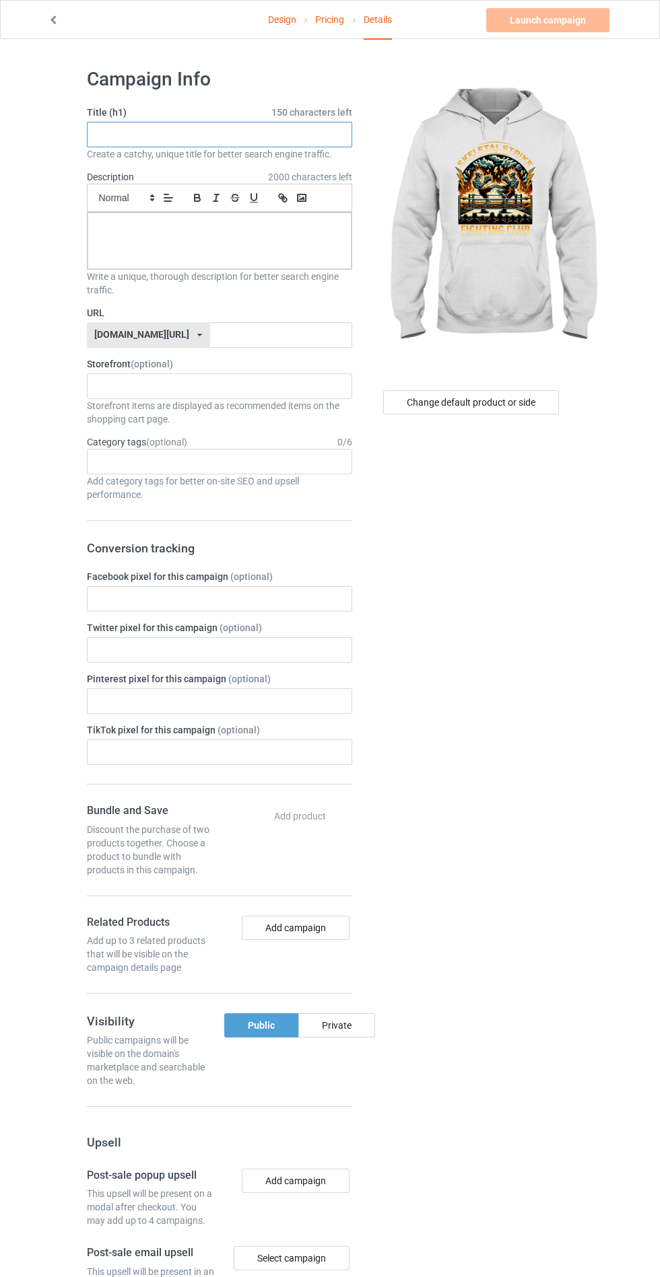
click at [320, 134] on input "text" at bounding box center [219, 135] width 265 height 26
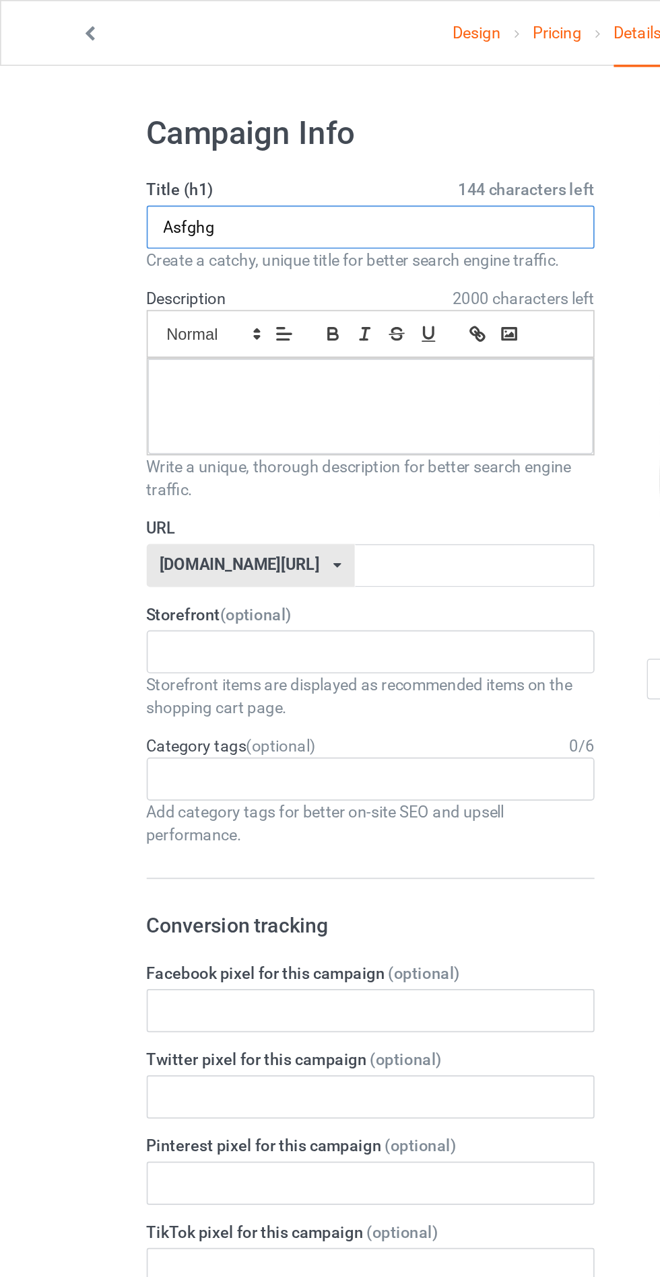
type input "Asfghg"
click at [250, 244] on div at bounding box center [219, 241] width 264 height 57
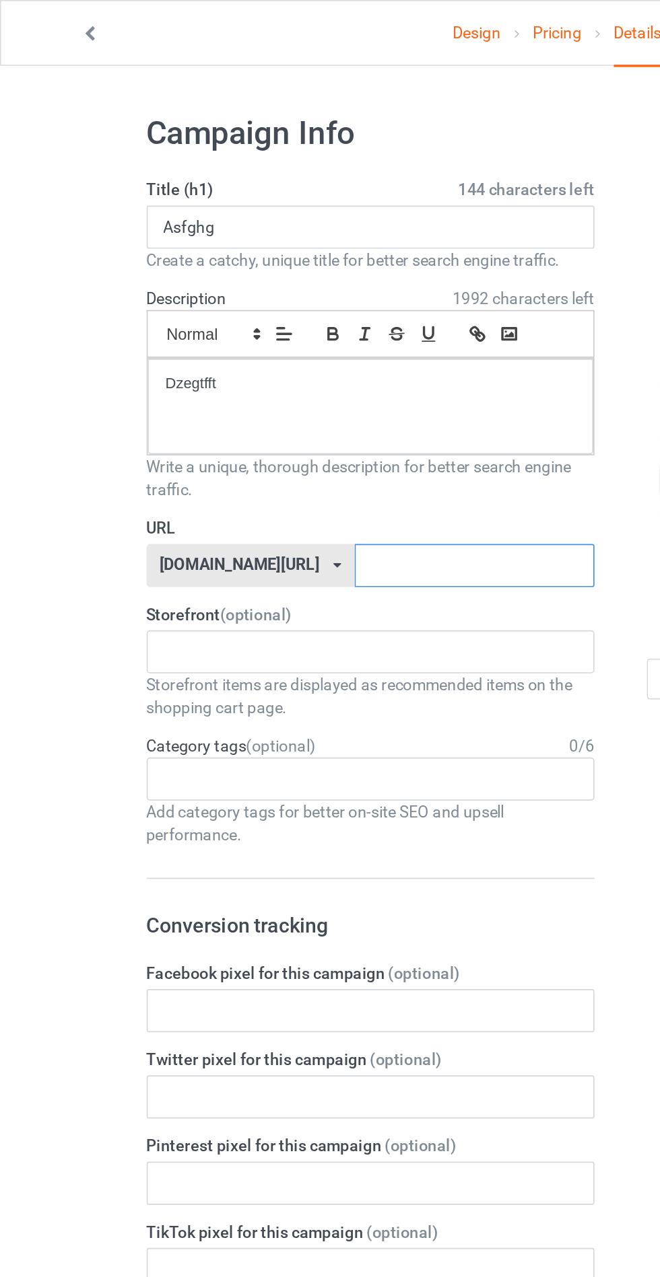
click at [232, 332] on input "text" at bounding box center [281, 335] width 142 height 26
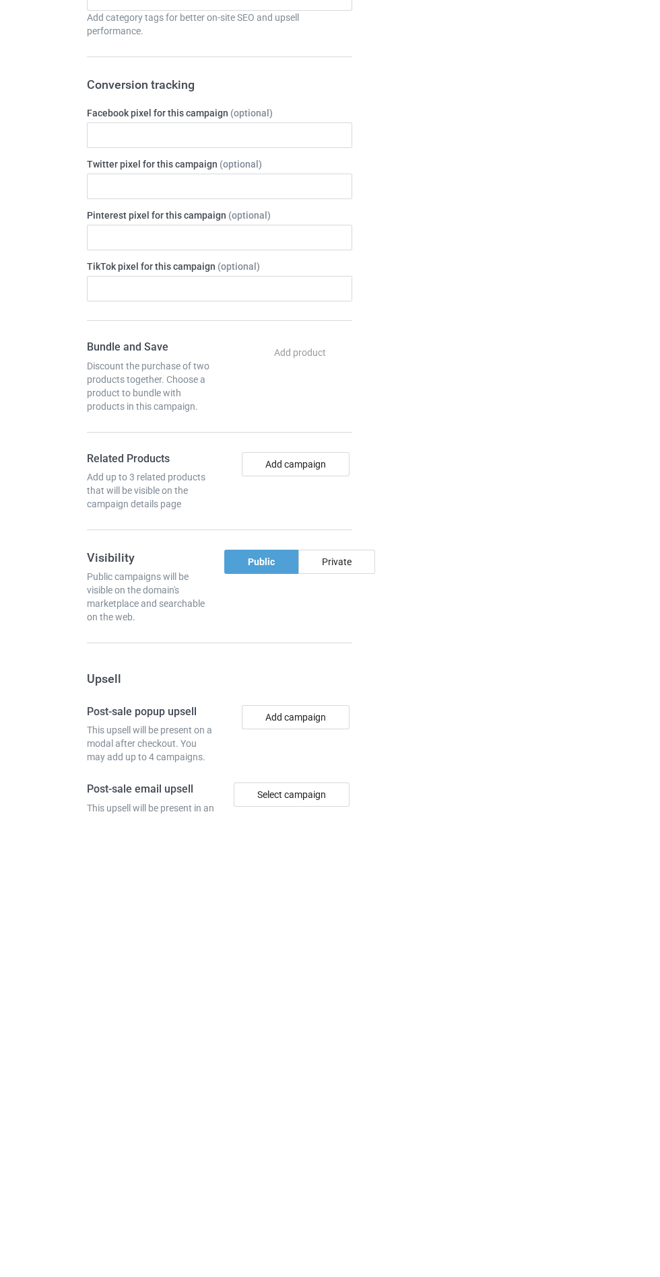
type input "Degdrggderf"
click at [330, 1028] on div "Private" at bounding box center [336, 1025] width 77 height 24
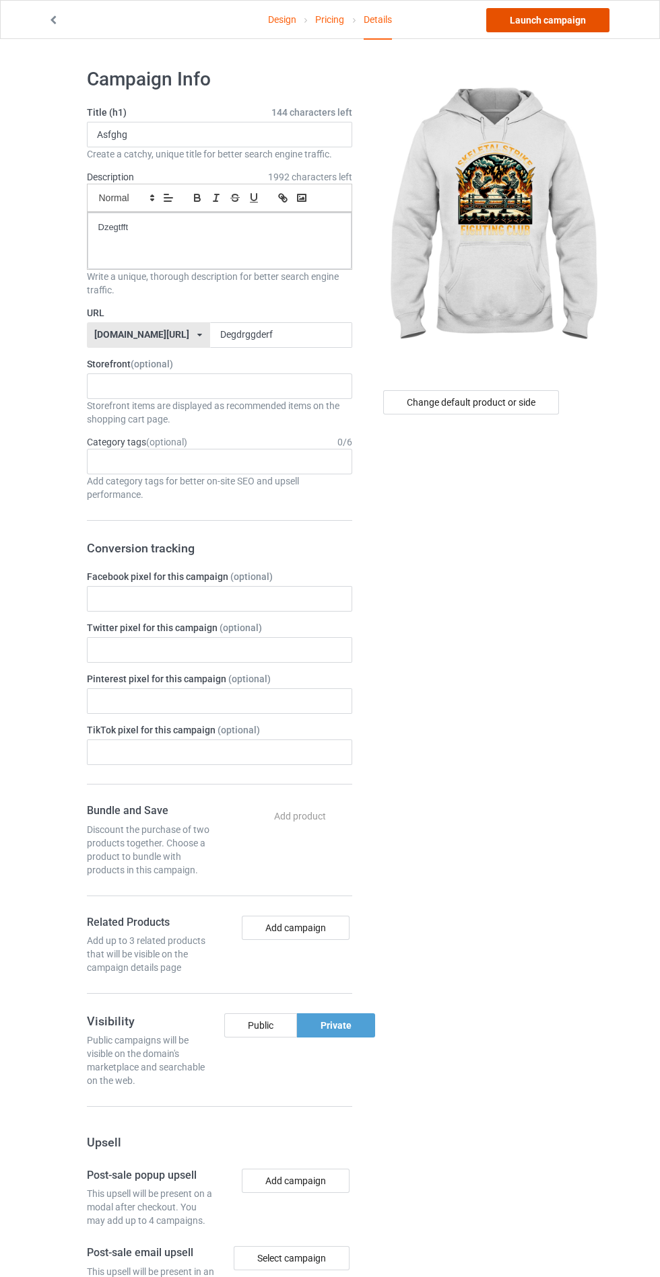
click at [522, 14] on link "Launch campaign" at bounding box center [547, 20] width 123 height 24
